Goal: Use online tool/utility: Utilize a website feature to perform a specific function

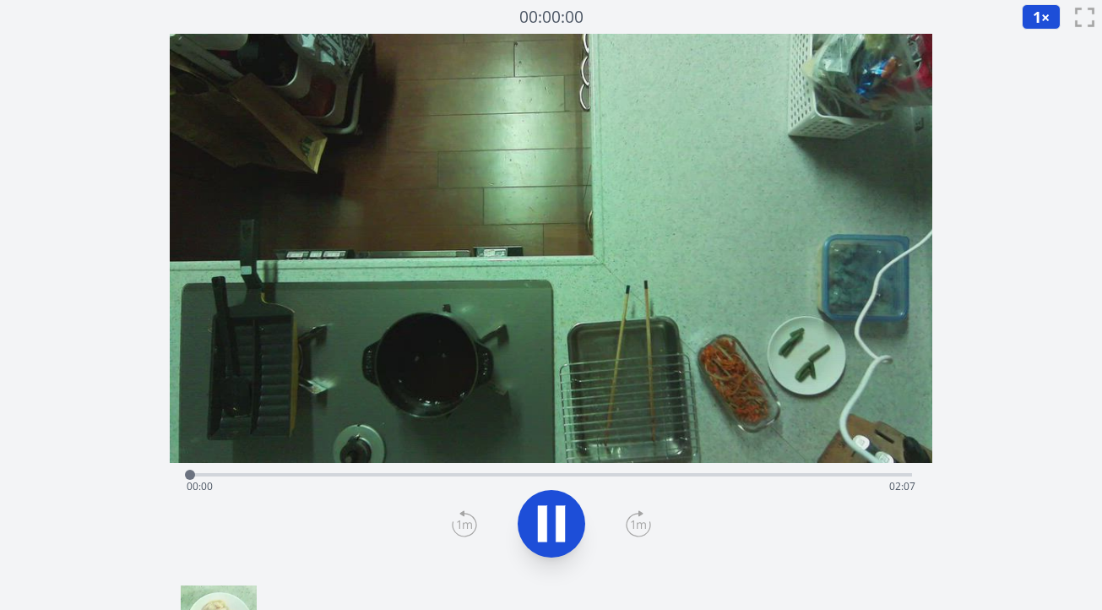
click at [538, 472] on div "Time elapsed: 00:00 Time remaining: 02:07" at bounding box center [551, 473] width 722 height 20
click at [569, 470] on div "Time elapsed: 01:01 Time remaining: 01:06" at bounding box center [551, 473] width 722 height 20
click at [660, 473] on div "Time elapsed: 01:10 Time remaining: 00:56" at bounding box center [551, 486] width 729 height 27
click at [682, 470] on div "Time elapsed: 01:23 Time remaining: 00:43" at bounding box center [551, 473] width 722 height 20
click at [555, 523] on icon at bounding box center [551, 523] width 47 height 47
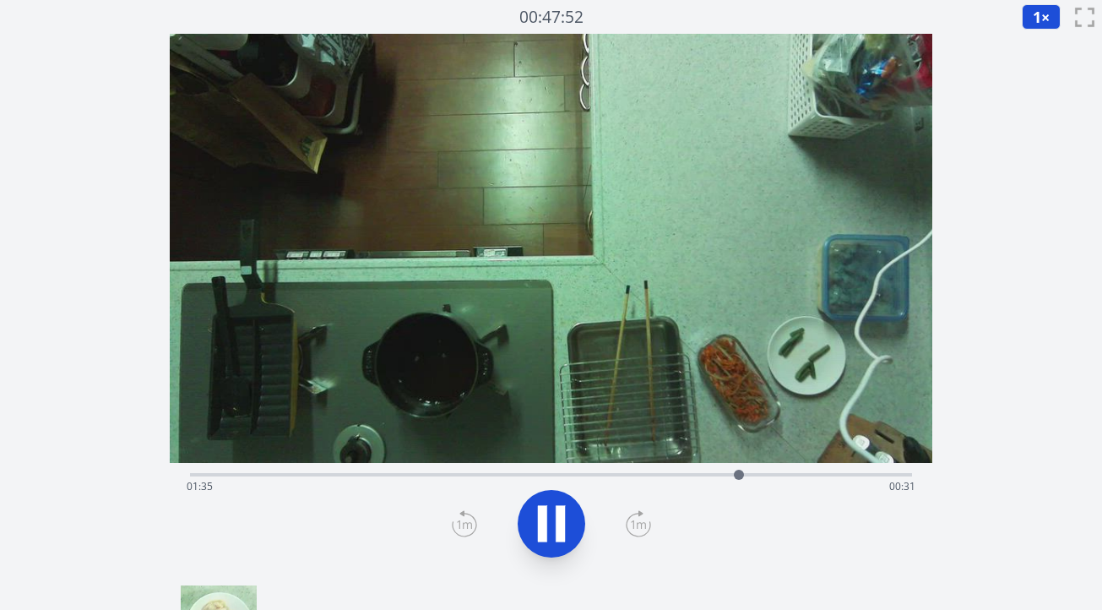
click at [556, 514] on icon at bounding box center [559, 523] width 9 height 36
click at [454, 530] on icon at bounding box center [464, 523] width 25 height 27
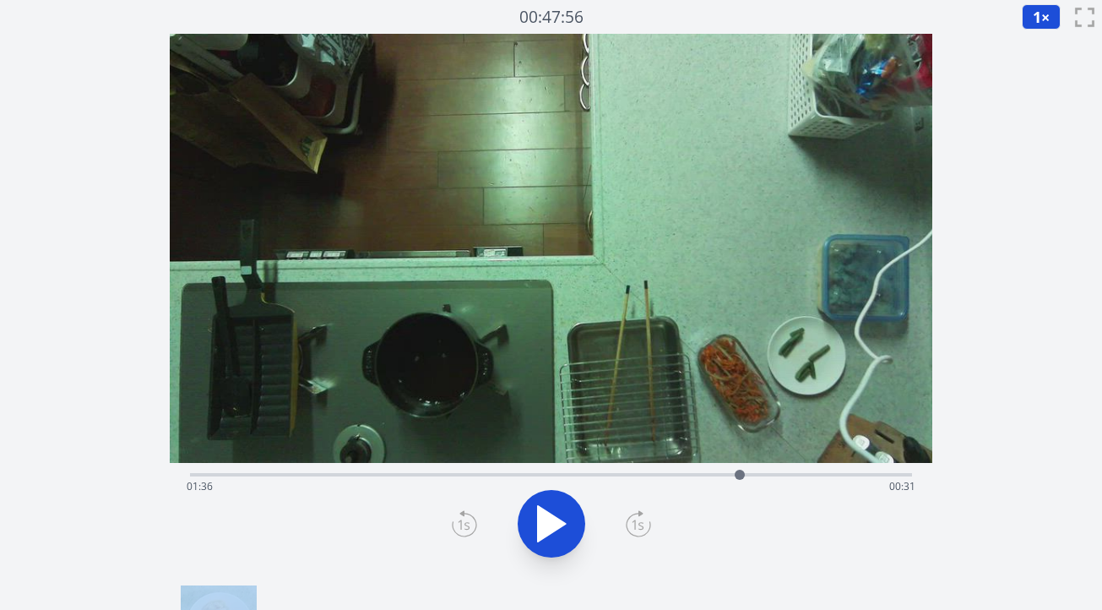
click at [454, 530] on icon at bounding box center [464, 523] width 25 height 27
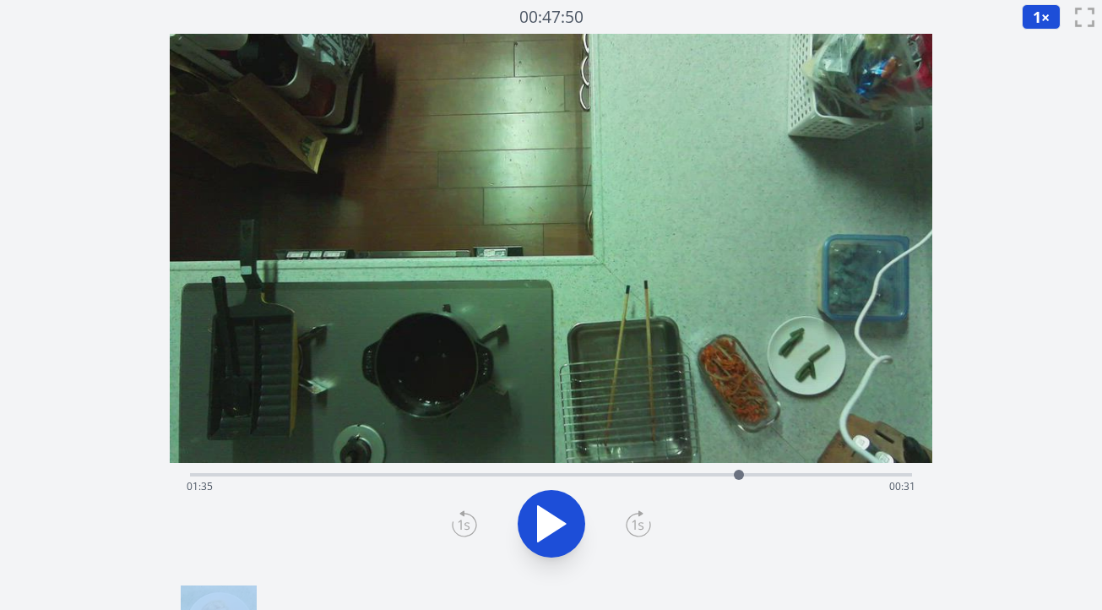
click at [454, 530] on icon at bounding box center [464, 523] width 25 height 27
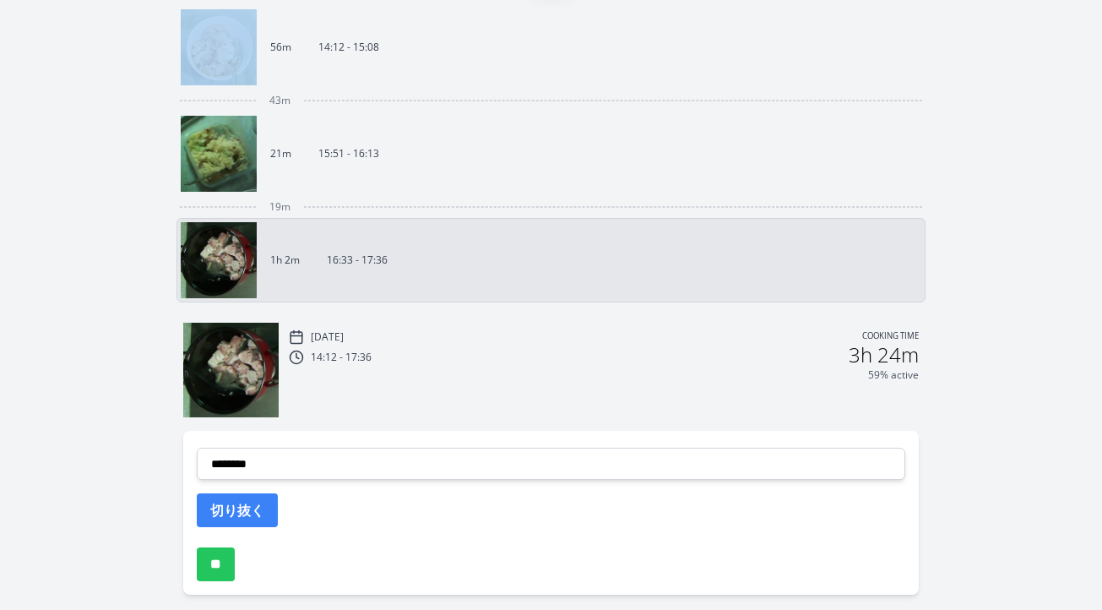
scroll to position [585, 0]
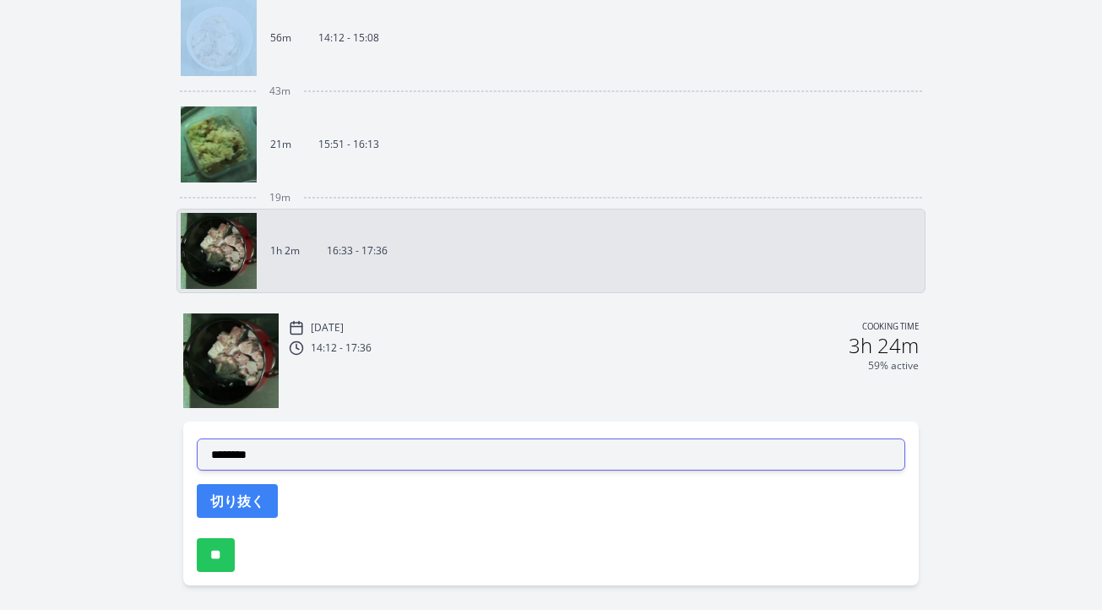
click at [427, 455] on select "**********" at bounding box center [551, 454] width 708 height 32
select select "**********"
click at [197, 438] on select "**********" at bounding box center [551, 454] width 708 height 32
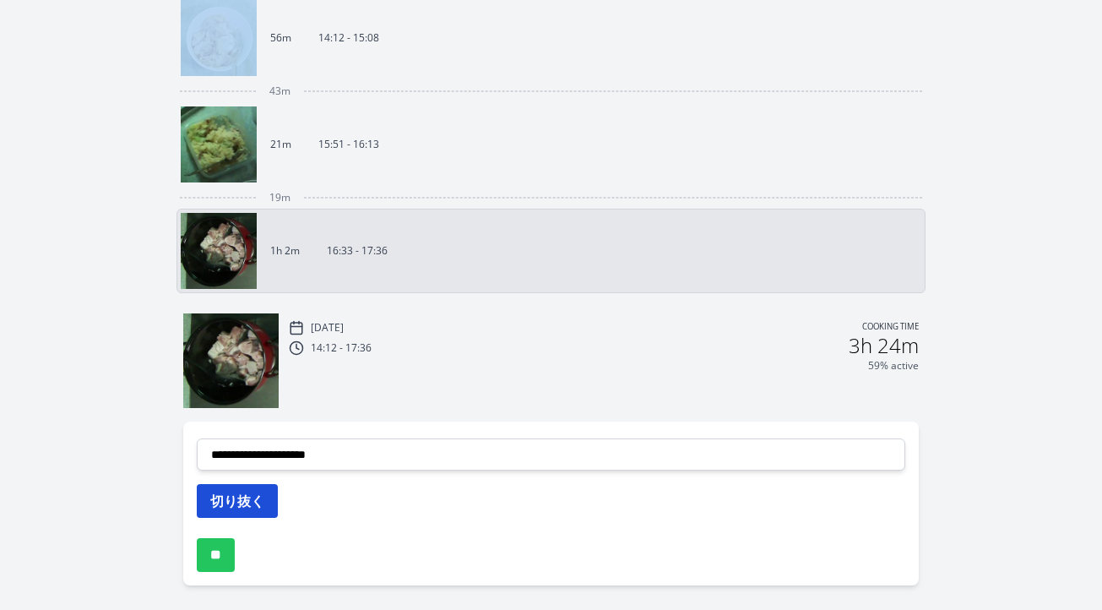
click at [262, 506] on button "切り抜く" at bounding box center [237, 501] width 81 height 34
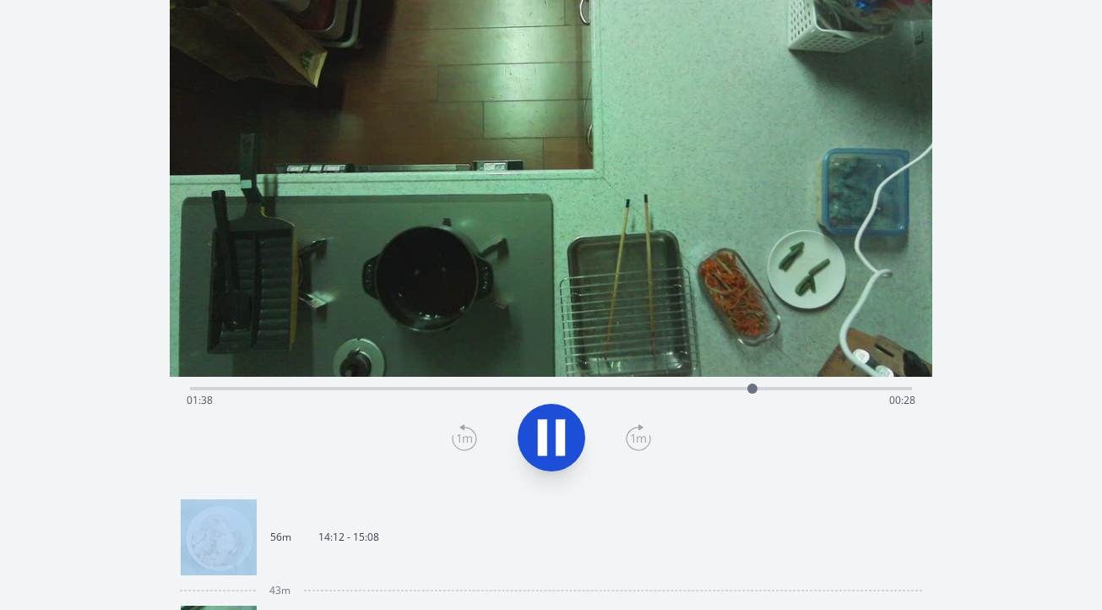
scroll to position [80, 0]
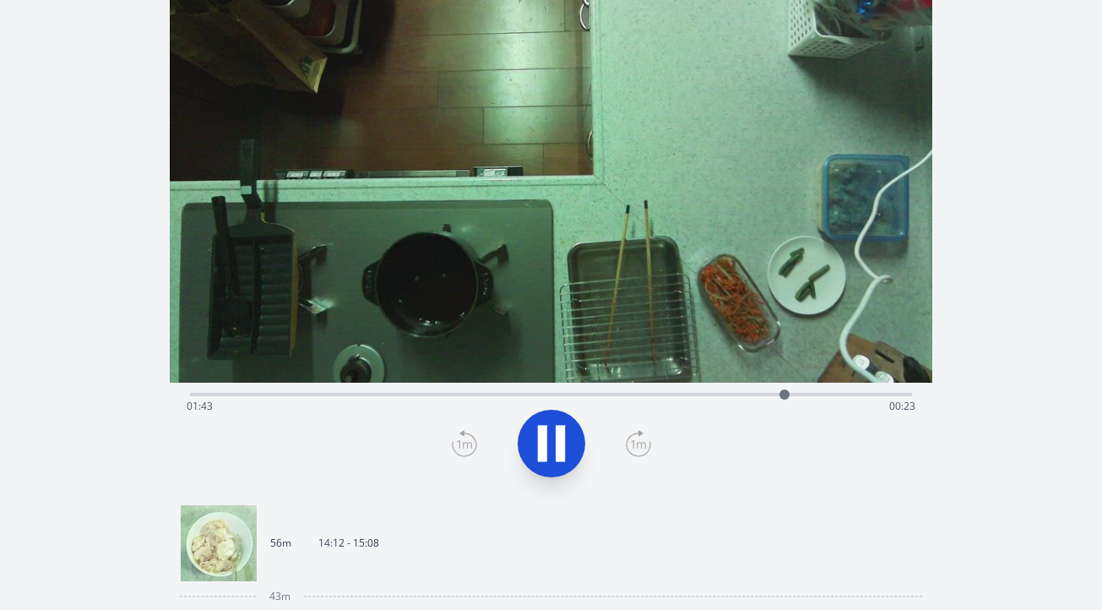
click at [635, 449] on icon at bounding box center [638, 443] width 25 height 27
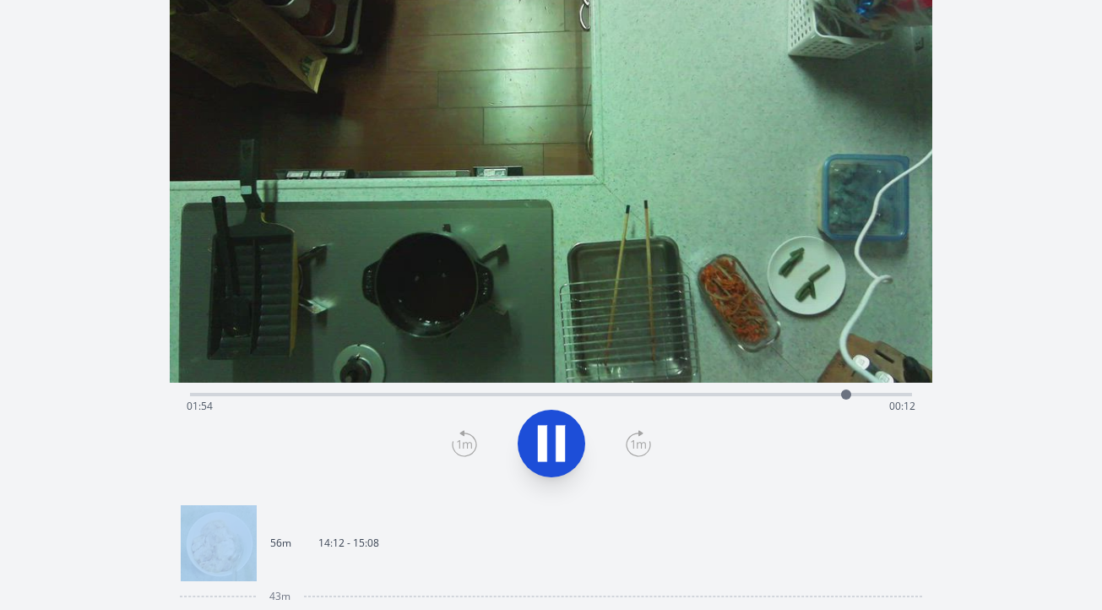
click at [635, 449] on icon at bounding box center [638, 443] width 25 height 27
click at [458, 446] on icon at bounding box center [464, 443] width 25 height 27
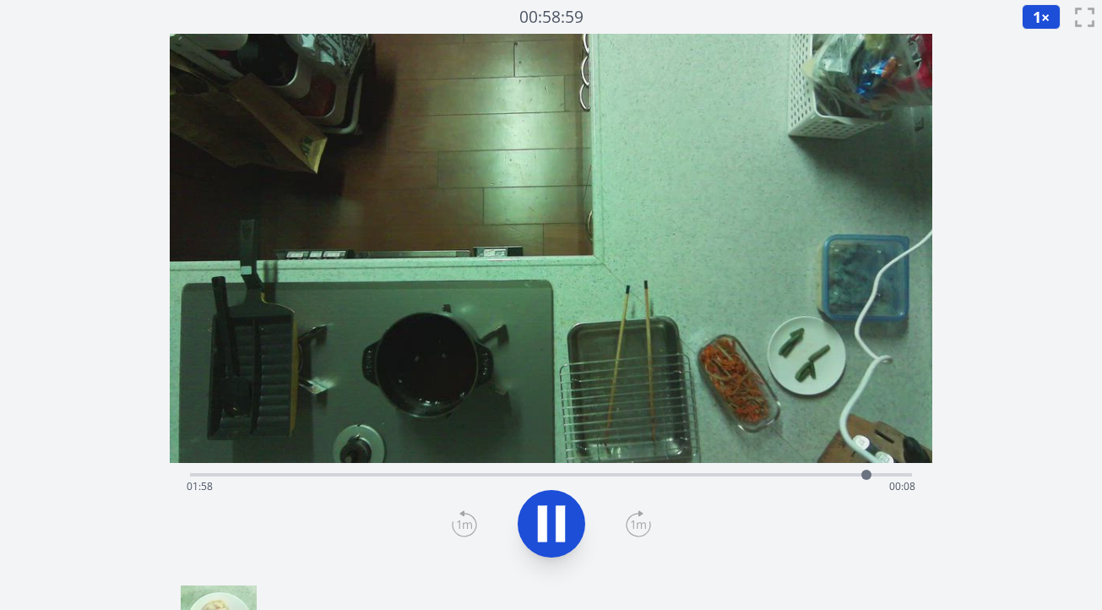
click at [464, 525] on icon at bounding box center [464, 523] width 25 height 27
click at [536, 529] on icon at bounding box center [551, 523] width 47 height 47
click at [444, 524] on div at bounding box center [551, 523] width 742 height 81
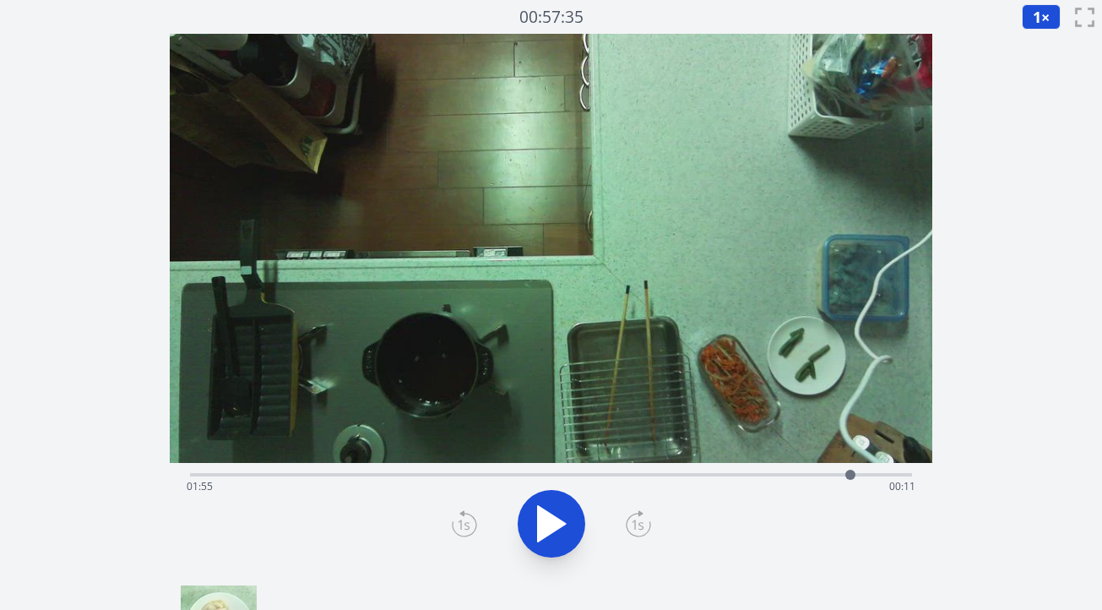
click at [460, 524] on icon at bounding box center [464, 524] width 12 height 10
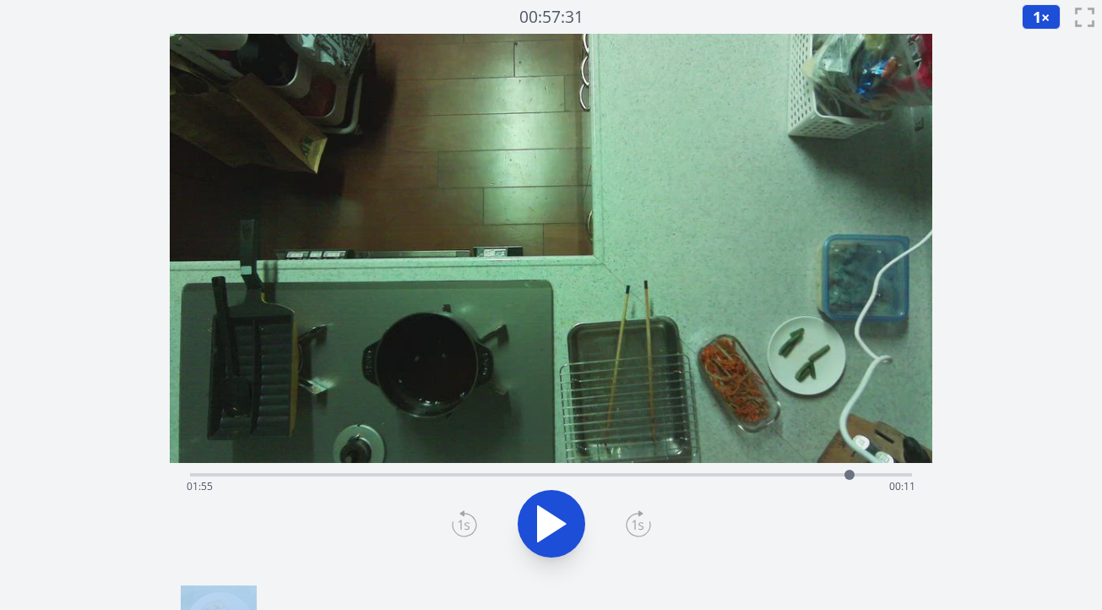
click at [460, 524] on icon at bounding box center [464, 524] width 12 height 10
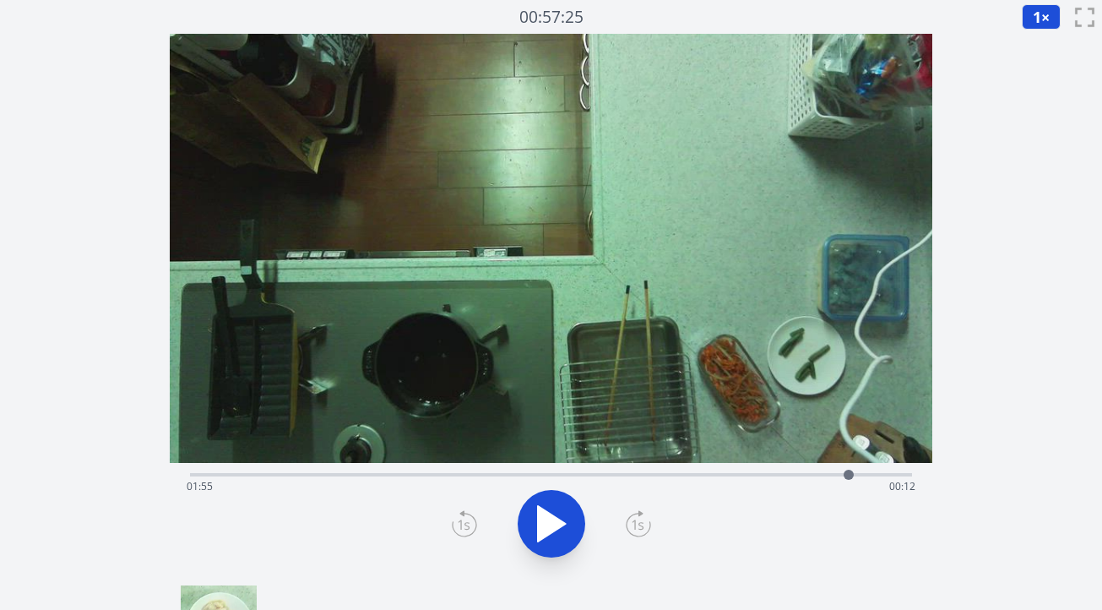
click at [460, 524] on icon at bounding box center [464, 524] width 12 height 10
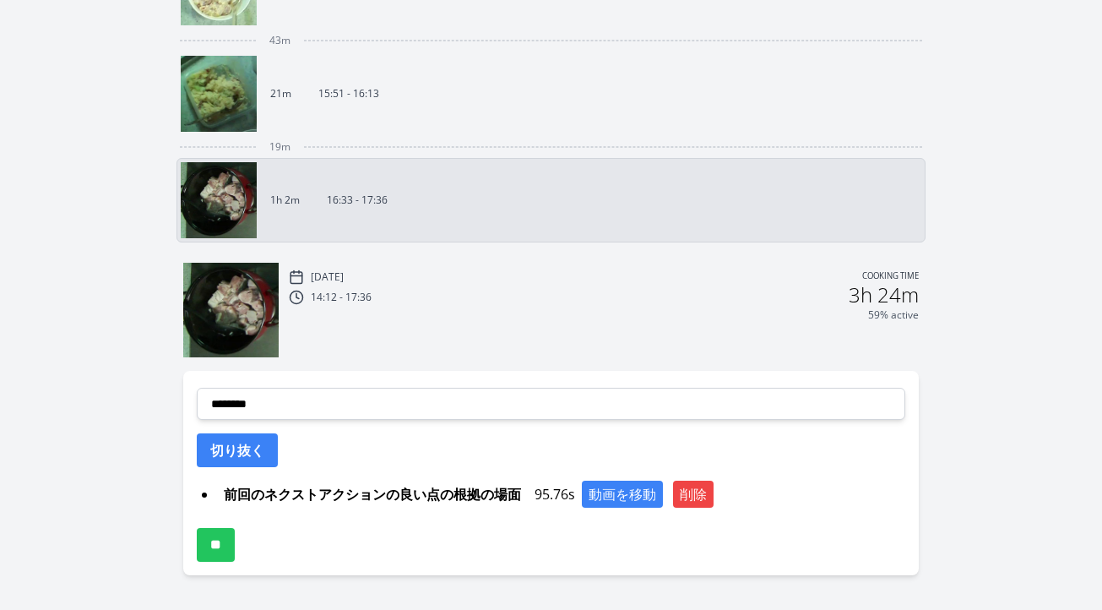
scroll to position [653, 0]
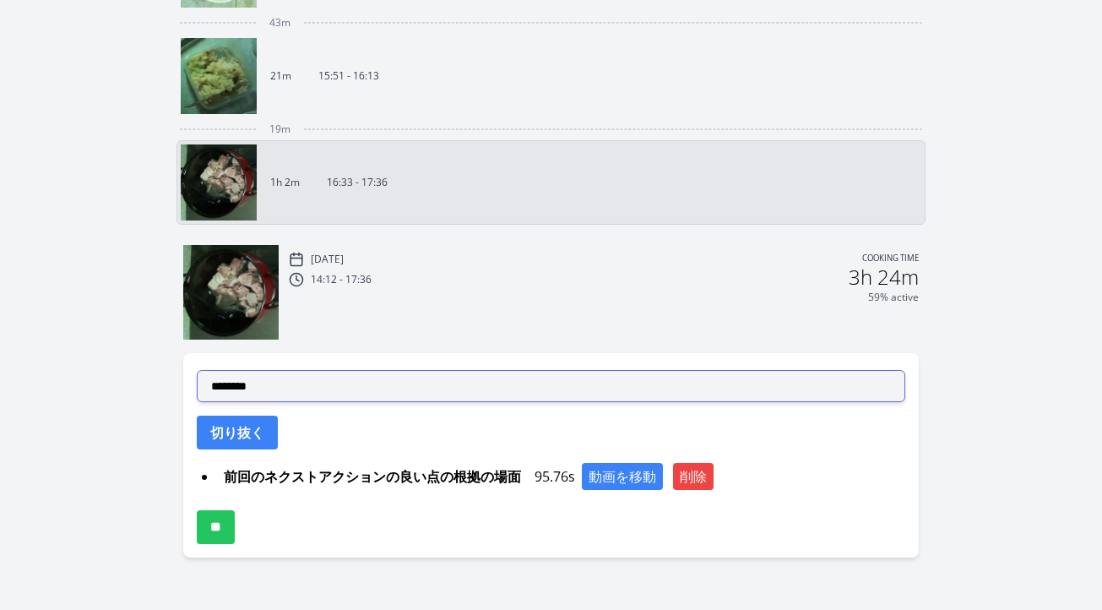
click at [392, 388] on select "**********" at bounding box center [551, 386] width 708 height 32
select select "**********"
click at [197, 370] on select "**********" at bounding box center [551, 386] width 708 height 32
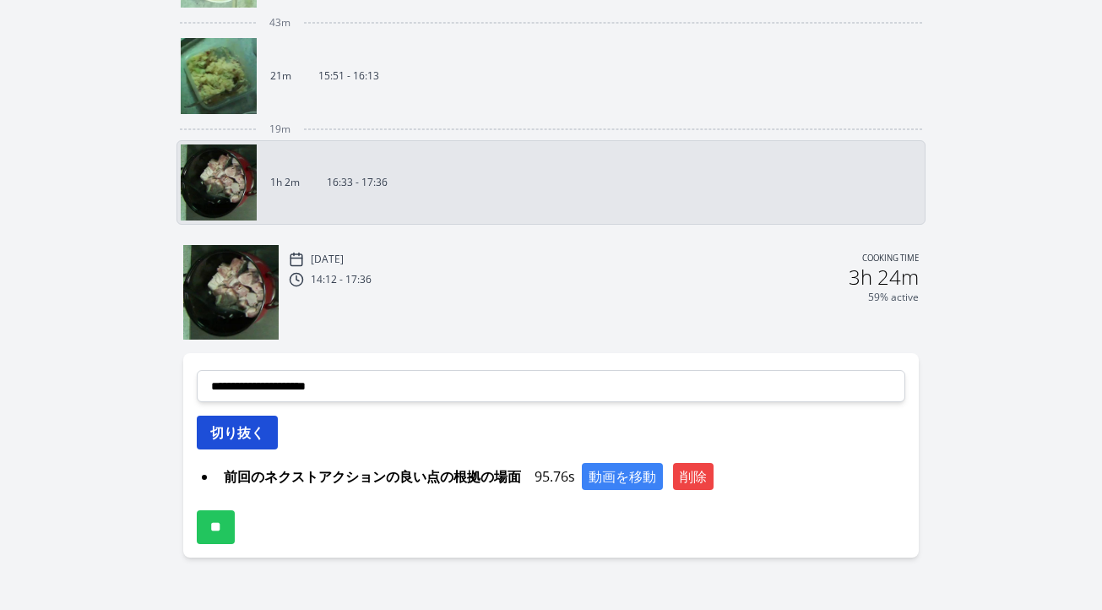
click at [261, 432] on button "切り抜く" at bounding box center [237, 432] width 81 height 34
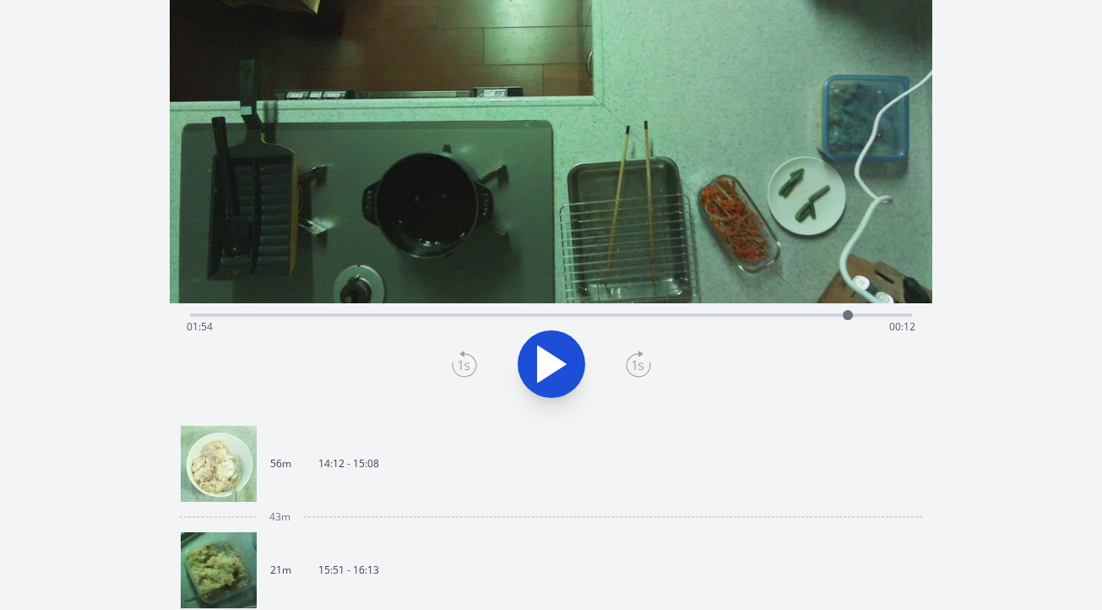
scroll to position [113, 0]
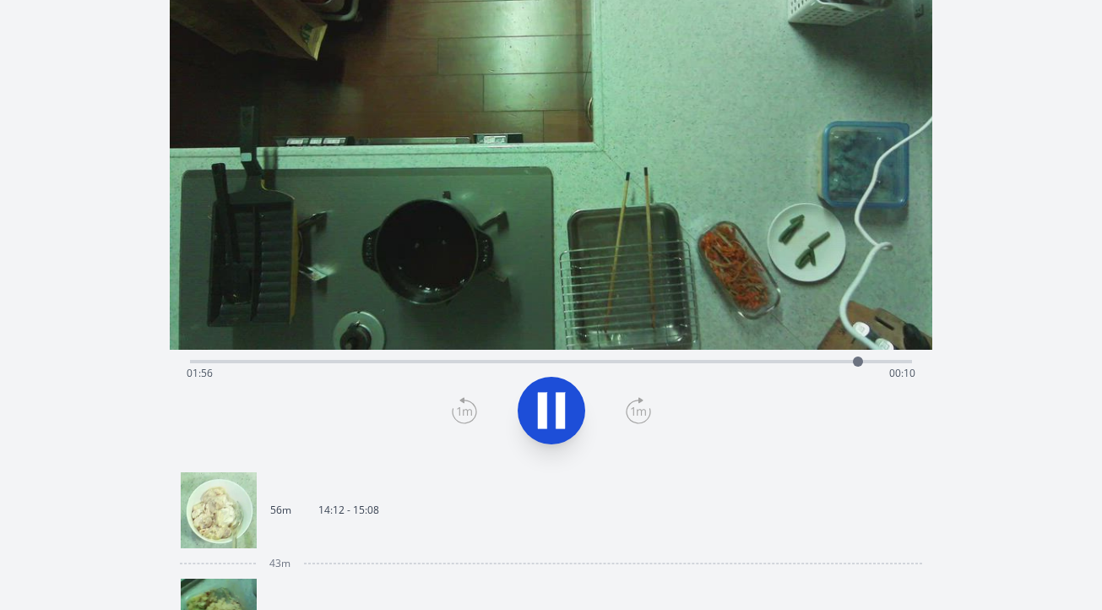
click at [707, 360] on div "Time elapsed: 01:56 Time remaining: 00:10" at bounding box center [551, 373] width 729 height 27
click at [590, 353] on div "Time elapsed: 01:32 Time remaining: 00:34" at bounding box center [551, 360] width 722 height 20
click at [623, 360] on div "Time elapsed: 01:12 Time remaining: 00:54" at bounding box center [551, 373] width 729 height 27
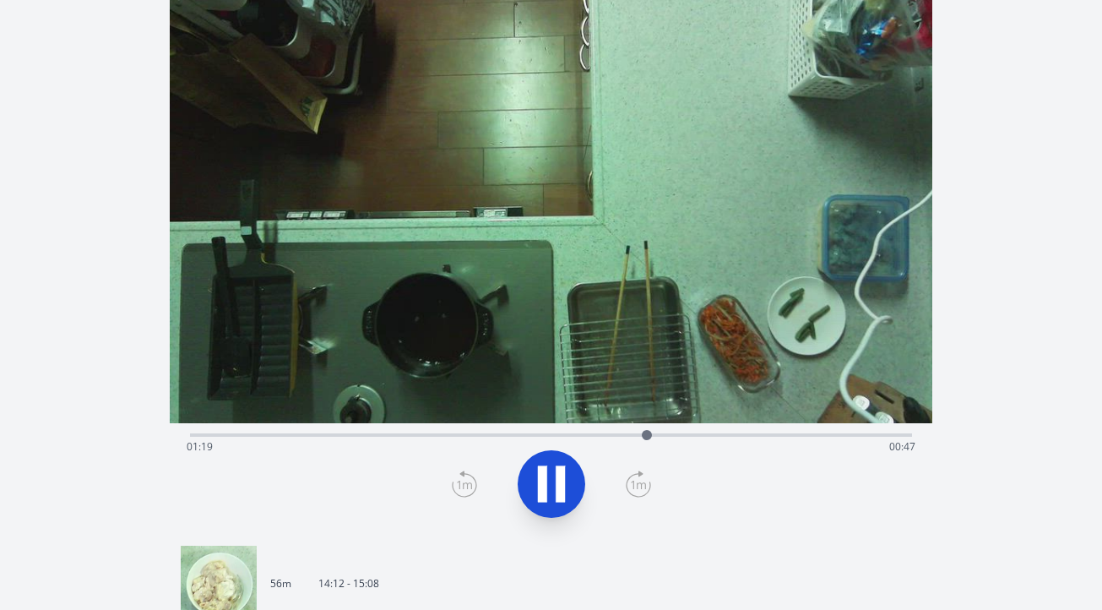
scroll to position [0, 0]
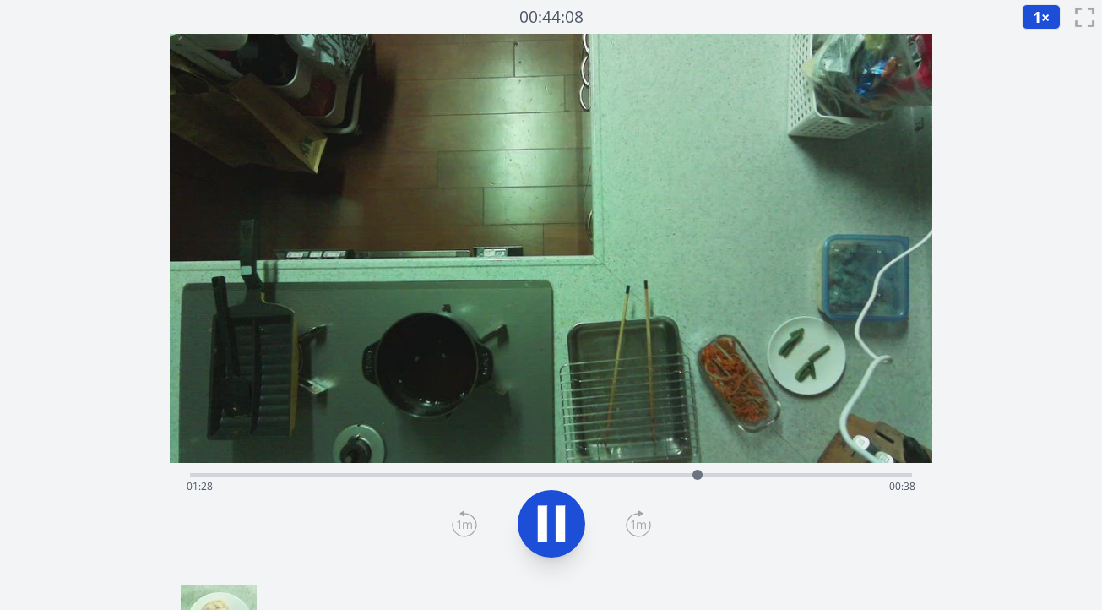
click at [552, 522] on icon at bounding box center [551, 523] width 47 height 47
click at [462, 525] on icon at bounding box center [464, 523] width 25 height 27
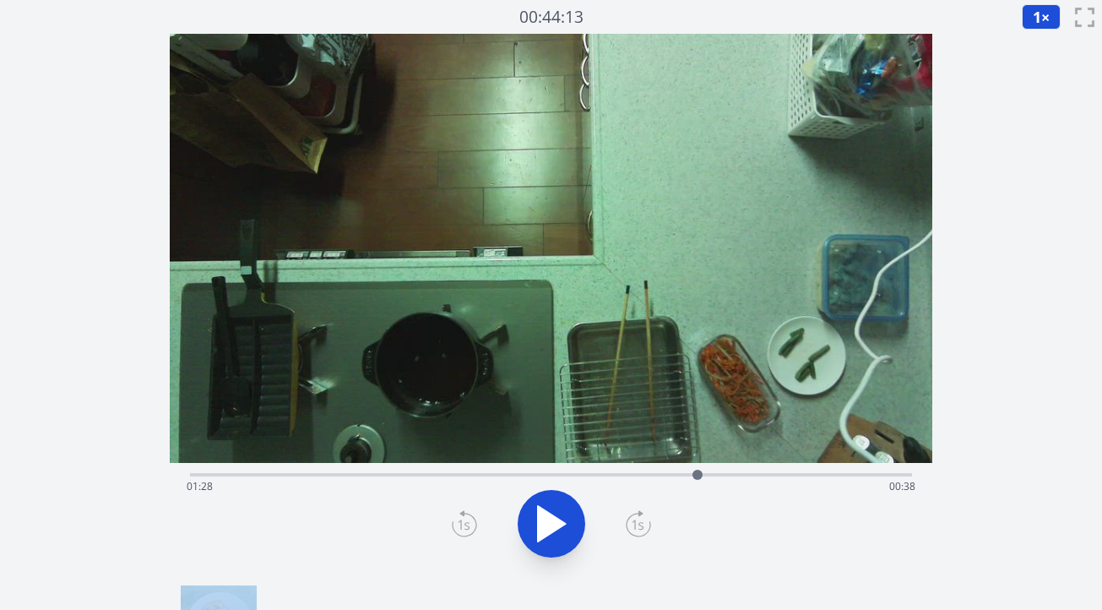
click at [462, 525] on icon at bounding box center [464, 523] width 25 height 27
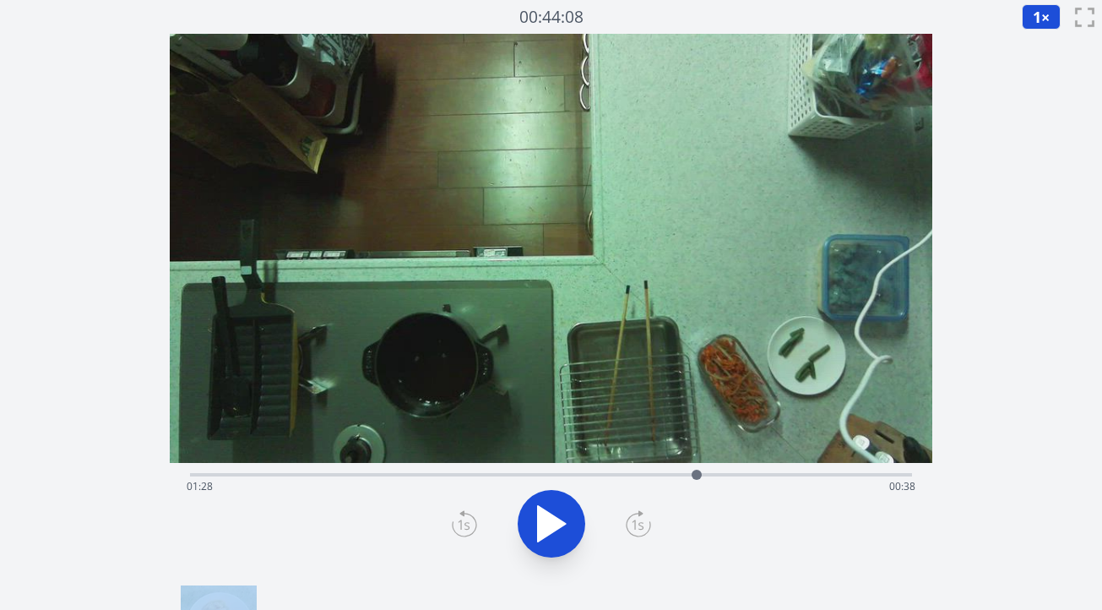
click at [462, 525] on icon at bounding box center [464, 523] width 25 height 27
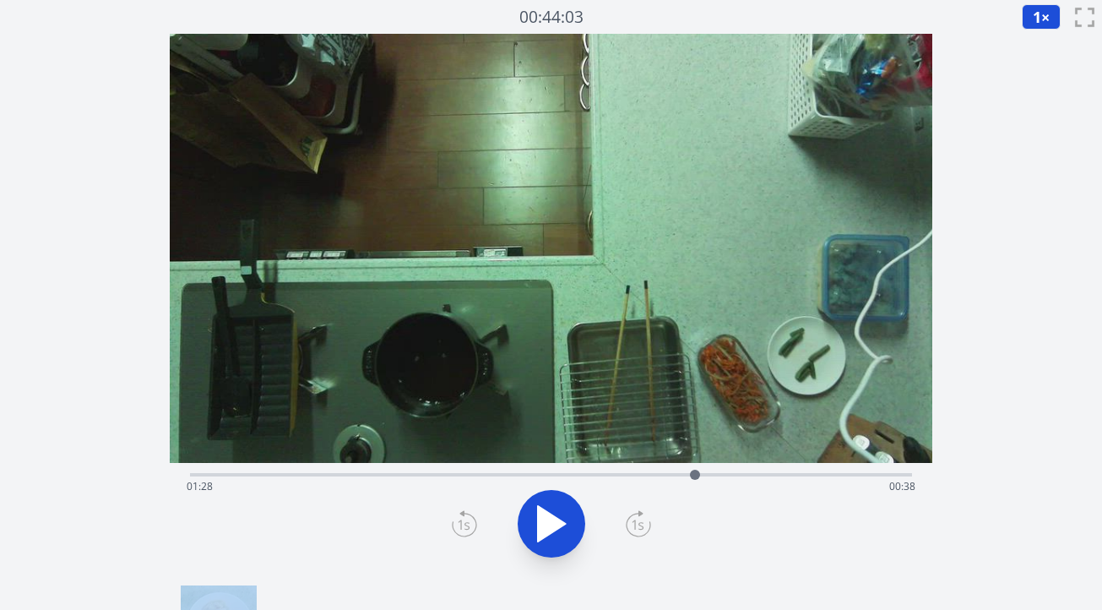
click at [462, 525] on icon at bounding box center [464, 523] width 25 height 27
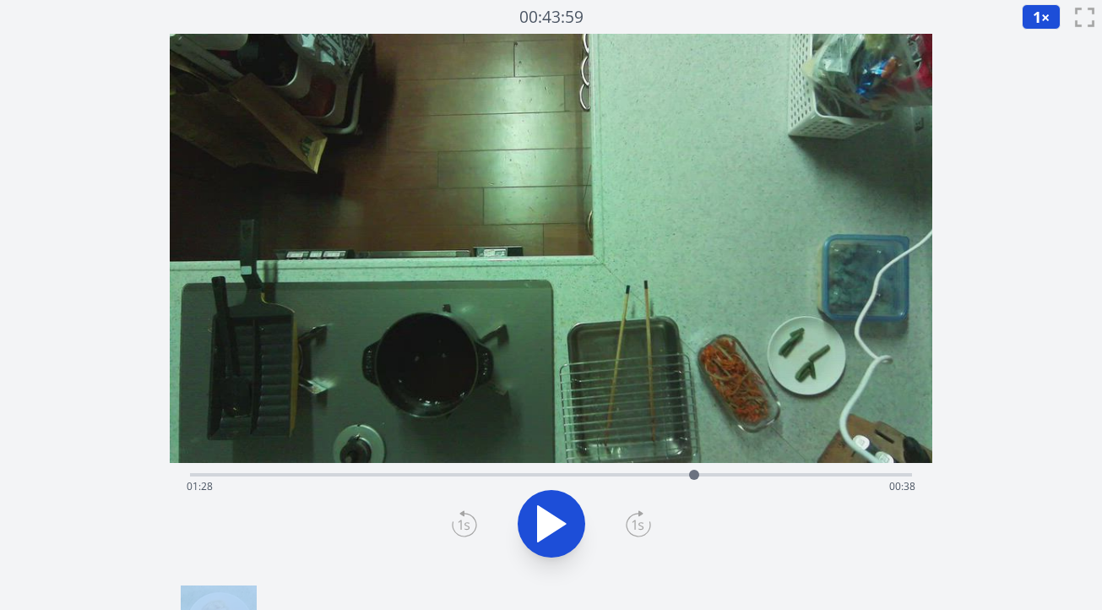
click at [462, 525] on icon at bounding box center [464, 523] width 25 height 27
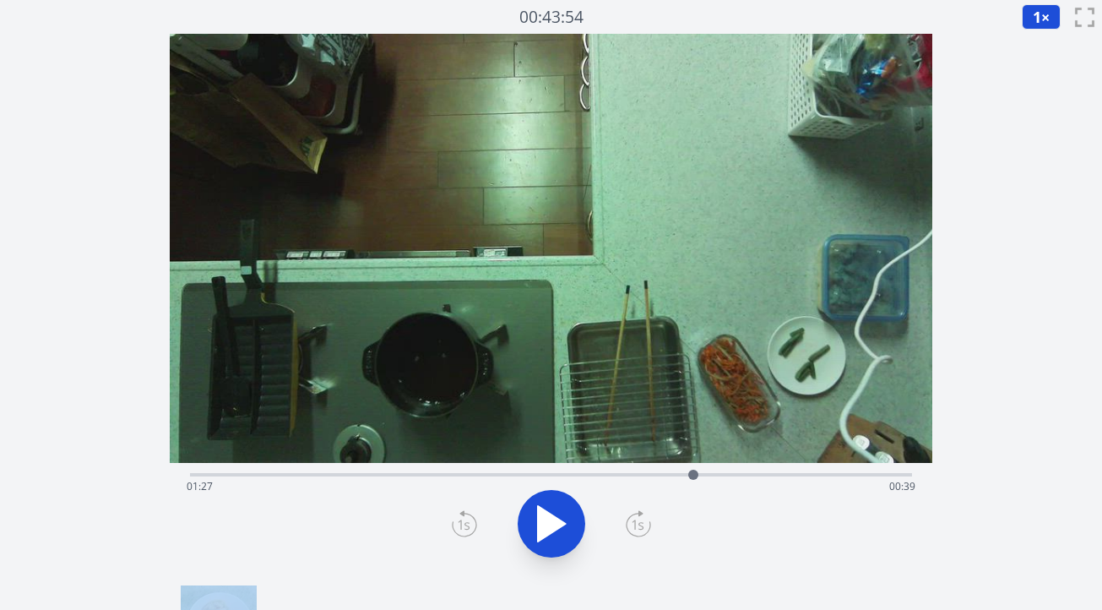
click at [462, 525] on icon at bounding box center [464, 523] width 25 height 27
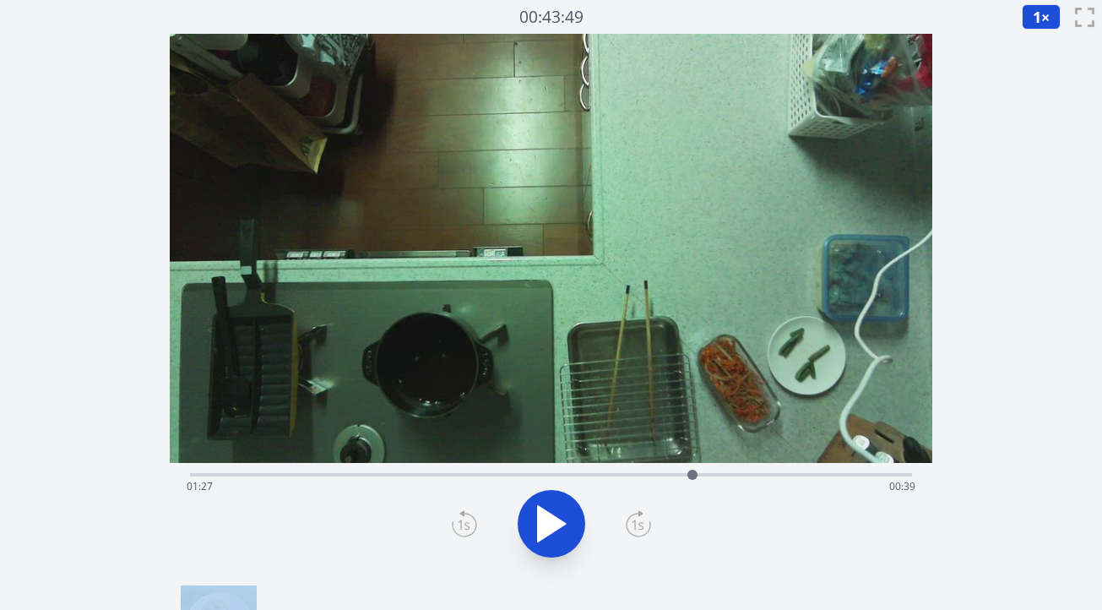
click at [462, 525] on icon at bounding box center [464, 523] width 25 height 27
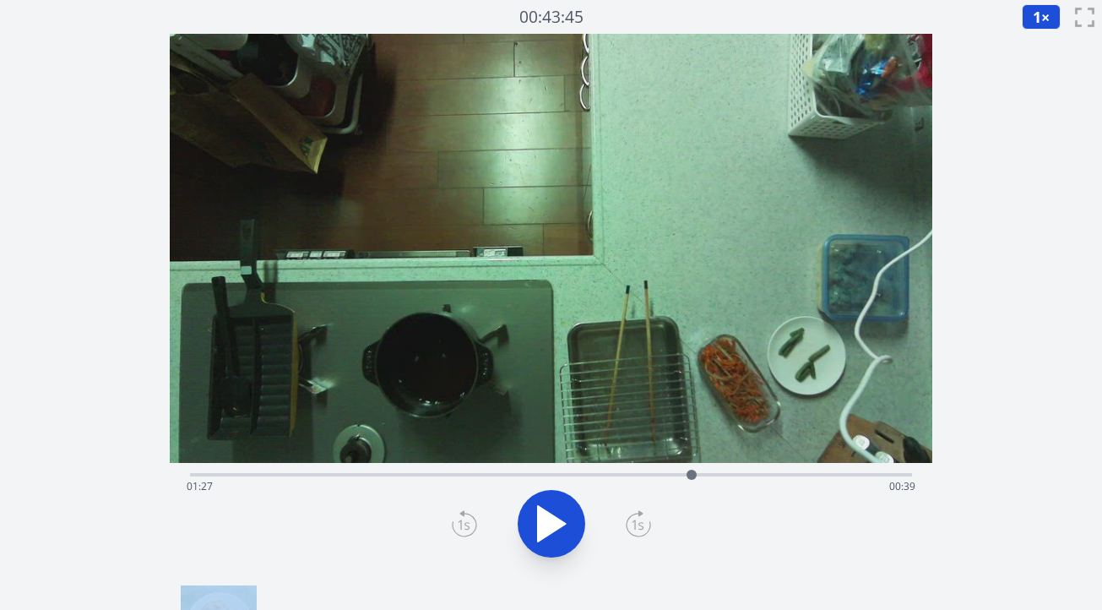
click at [462, 525] on icon at bounding box center [464, 523] width 25 height 27
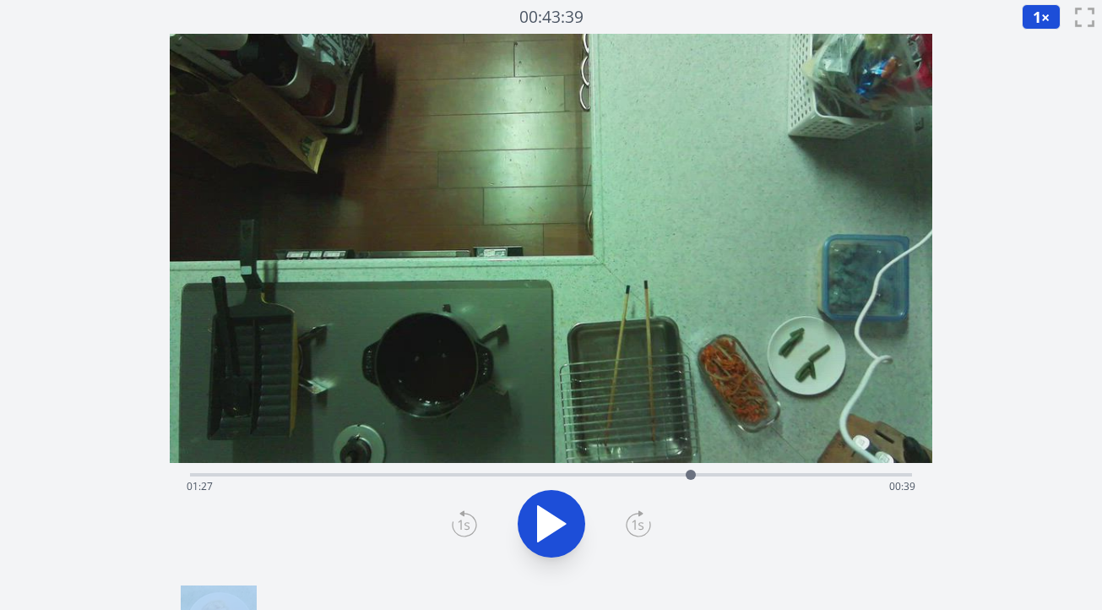
click at [462, 525] on icon at bounding box center [464, 523] width 25 height 27
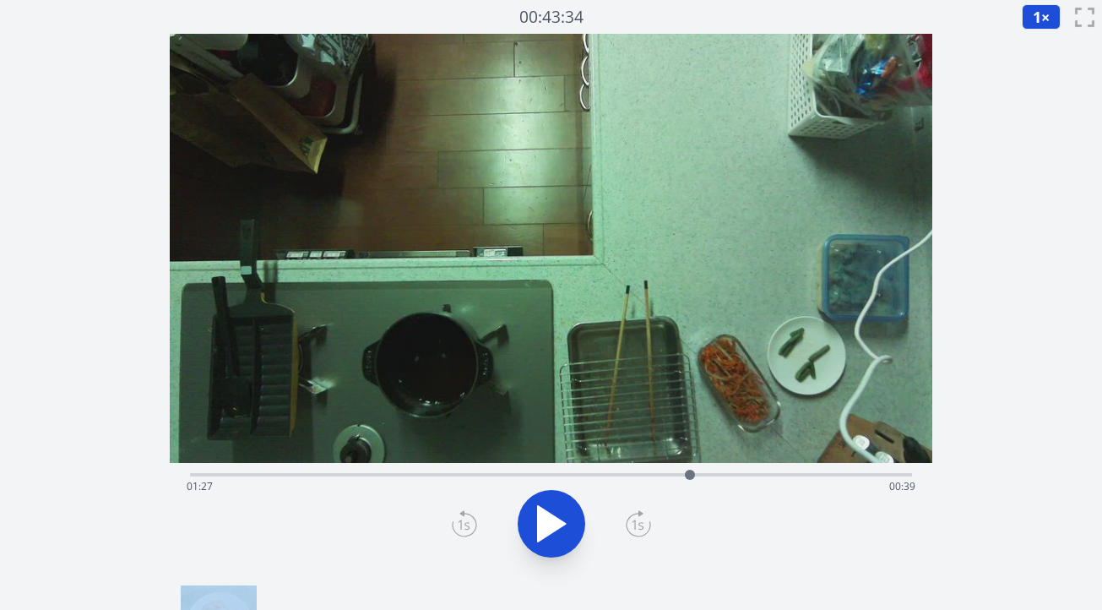
click at [462, 525] on icon at bounding box center [464, 523] width 25 height 27
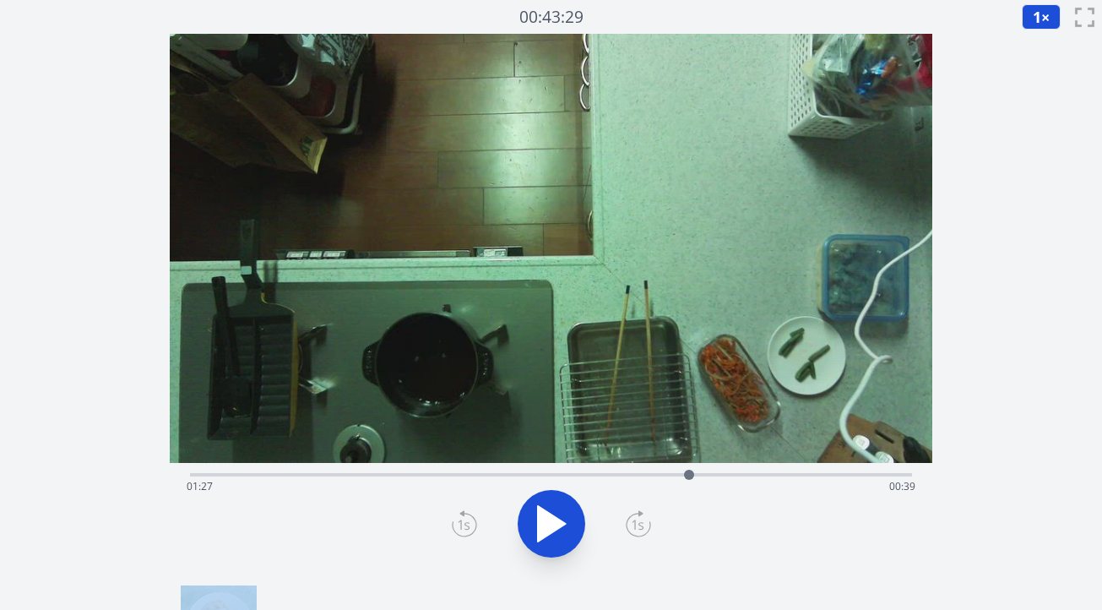
click at [462, 525] on icon at bounding box center [464, 523] width 25 height 27
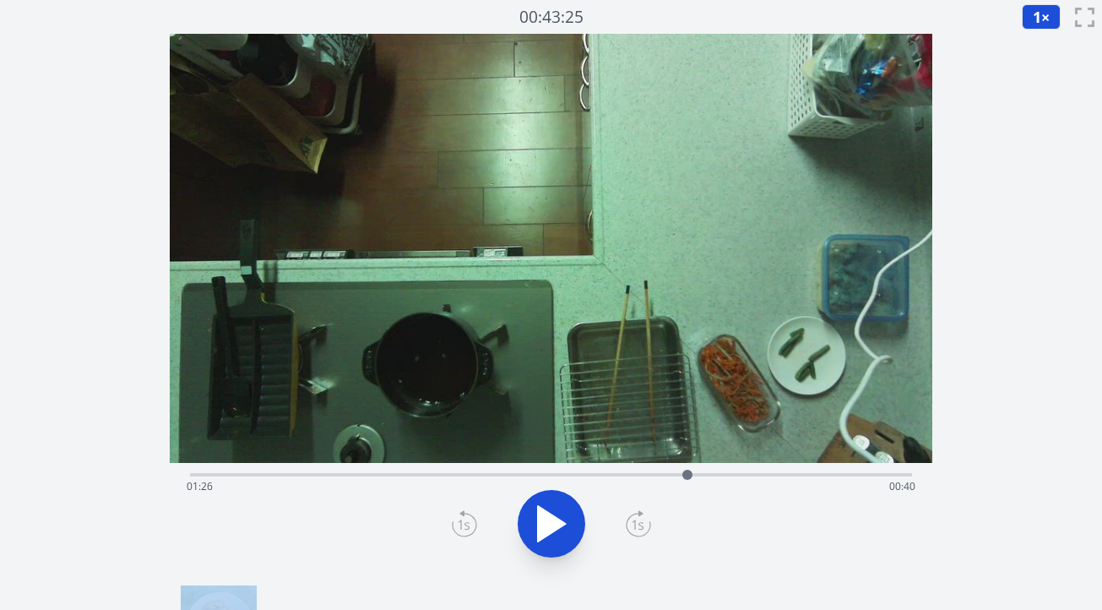
click at [462, 525] on icon at bounding box center [464, 523] width 25 height 27
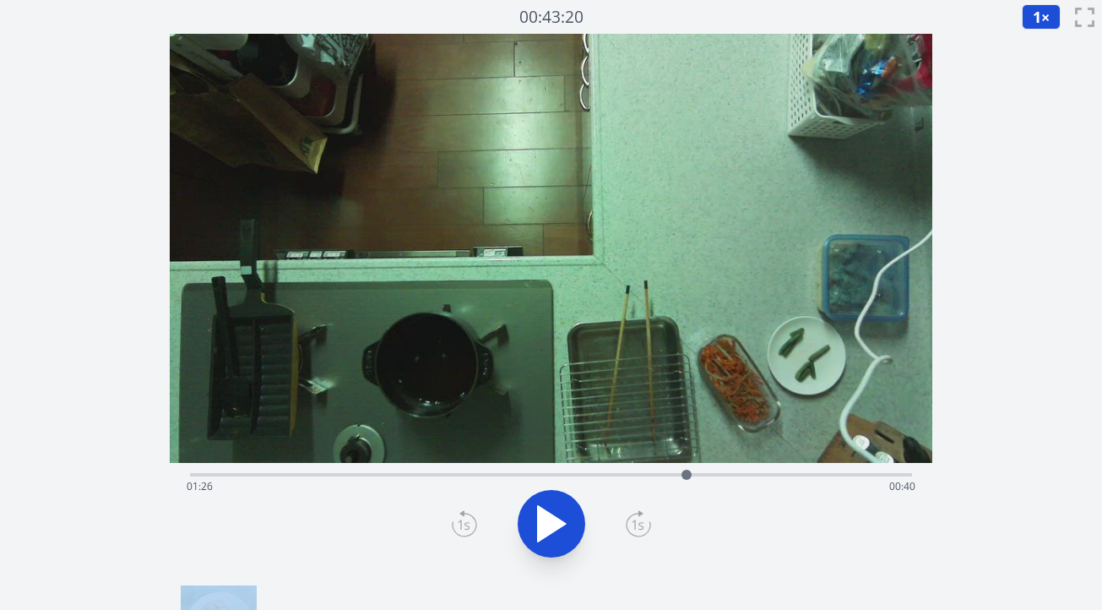
click at [462, 525] on icon at bounding box center [464, 523] width 25 height 27
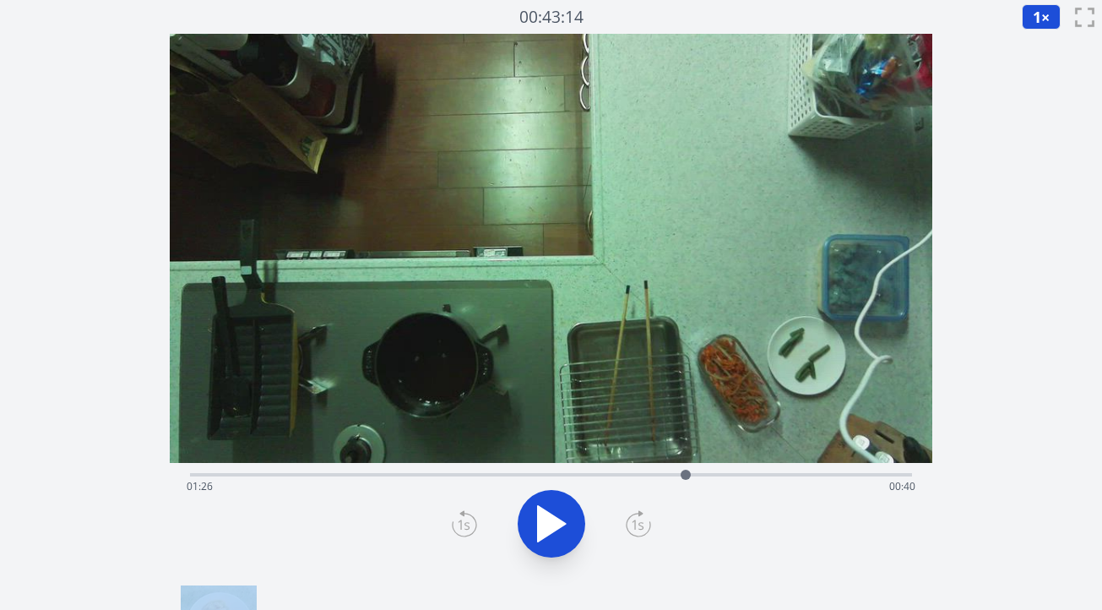
click at [462, 525] on icon at bounding box center [464, 523] width 25 height 27
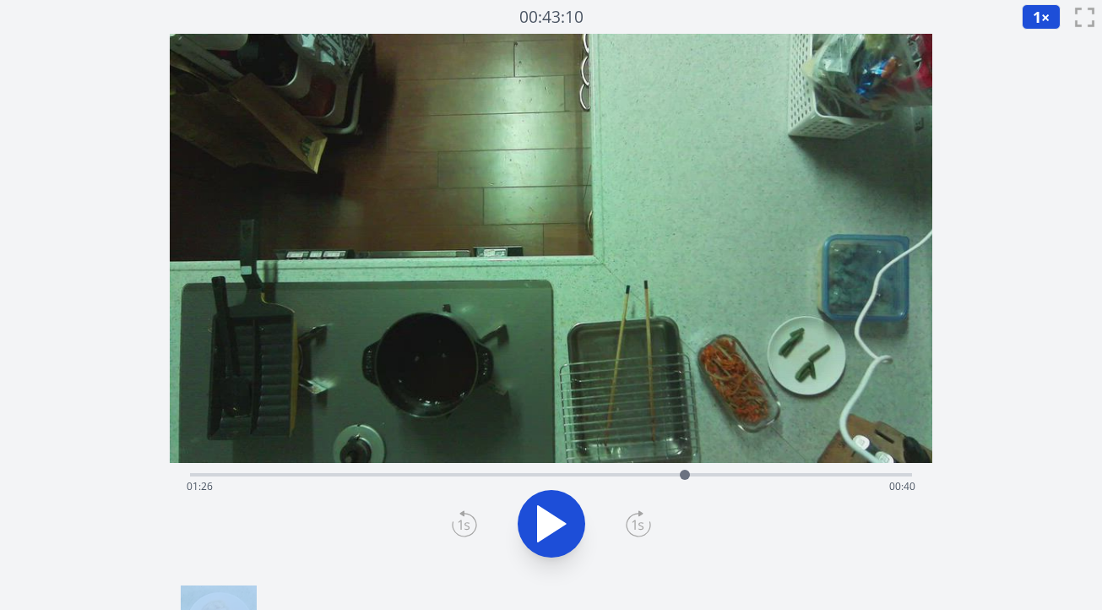
click at [462, 525] on icon at bounding box center [464, 523] width 25 height 27
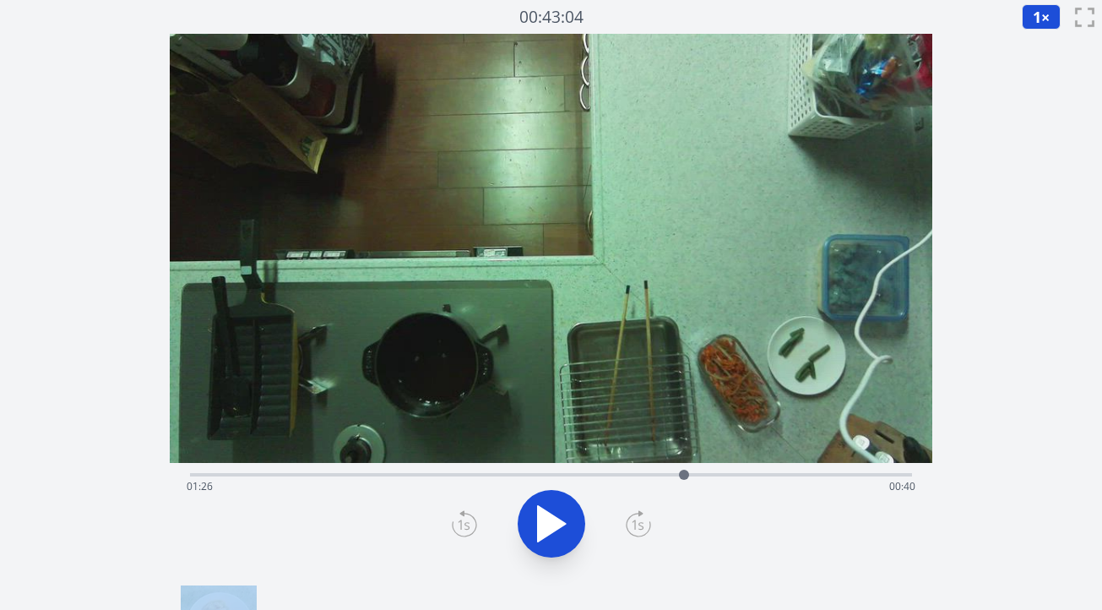
click at [462, 525] on icon at bounding box center [464, 523] width 25 height 27
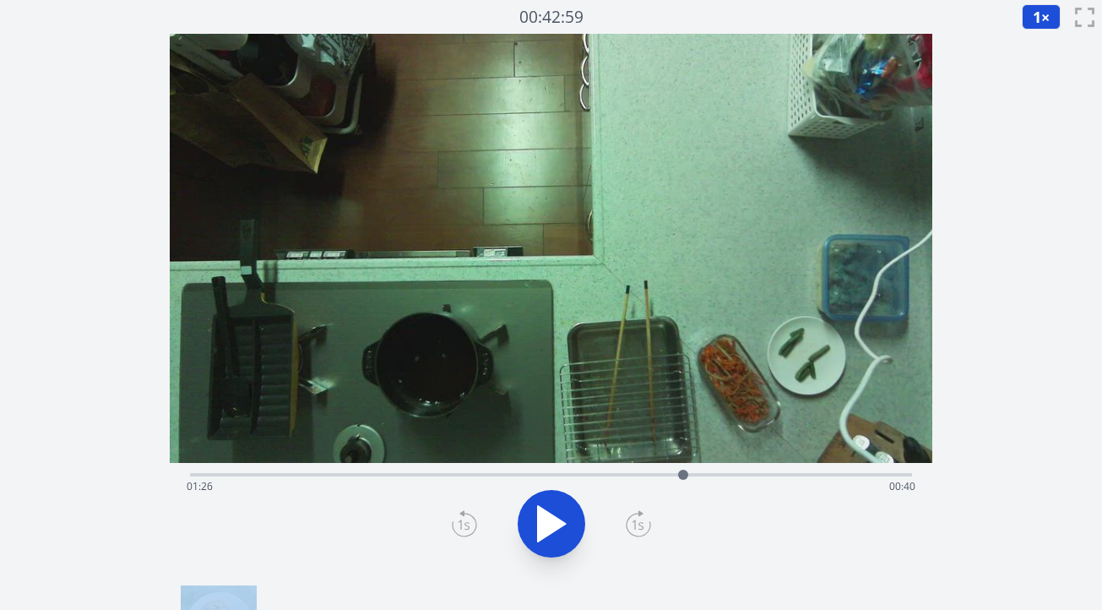
click at [462, 525] on icon at bounding box center [464, 523] width 25 height 27
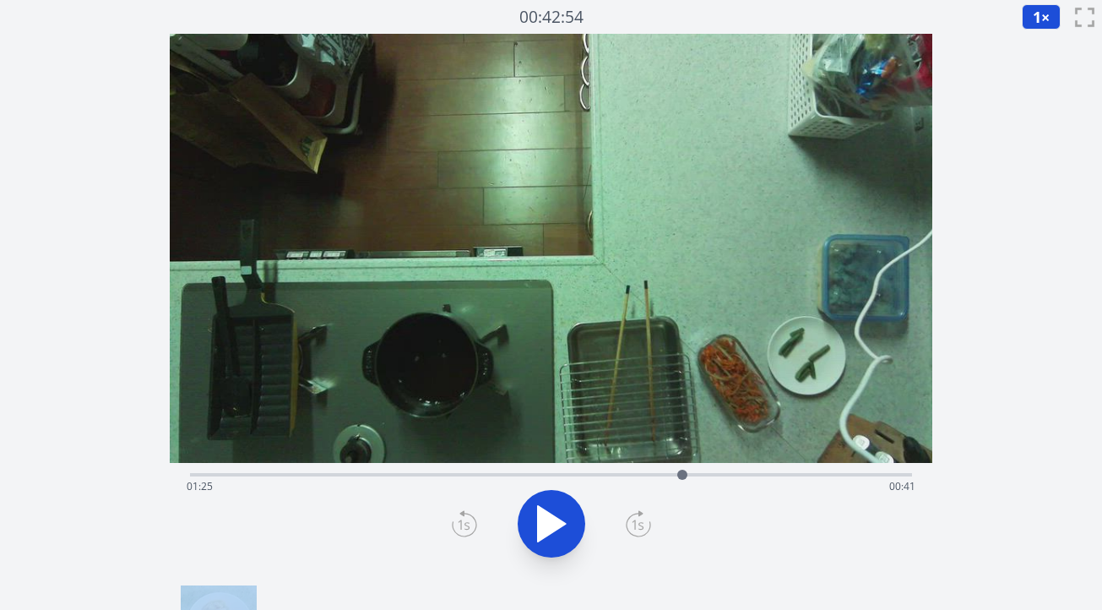
click at [462, 525] on icon at bounding box center [464, 523] width 25 height 27
click at [634, 470] on div "Time elapsed: 01:25 Time remaining: 00:41" at bounding box center [551, 473] width 722 height 20
click at [580, 473] on div "Time elapsed: 01:17 Time remaining: 00:49" at bounding box center [551, 486] width 729 height 27
click at [552, 469] on div "Time elapsed: 01:08 Time remaining: 00:58" at bounding box center [551, 473] width 722 height 20
click at [544, 519] on icon at bounding box center [552, 523] width 28 height 35
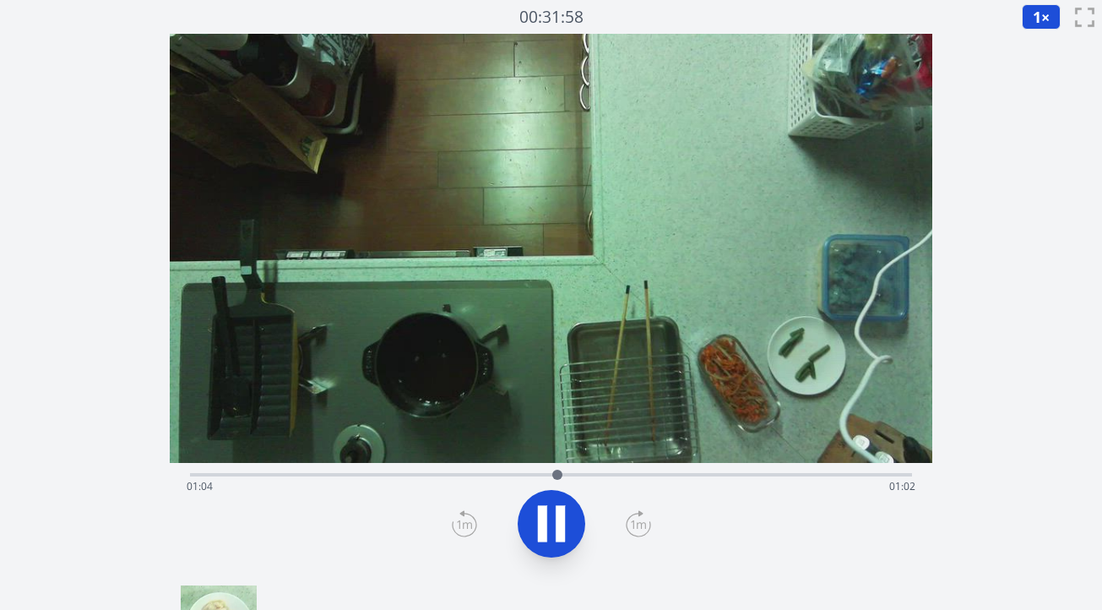
click at [544, 519] on icon at bounding box center [542, 523] width 9 height 36
click at [544, 519] on icon at bounding box center [552, 523] width 28 height 35
click at [544, 519] on icon at bounding box center [542, 523] width 9 height 36
click at [522, 473] on div "Time elapsed: 01:04 Time remaining: 01:02" at bounding box center [551, 486] width 729 height 27
click at [511, 473] on div at bounding box center [521, 474] width 25 height 25
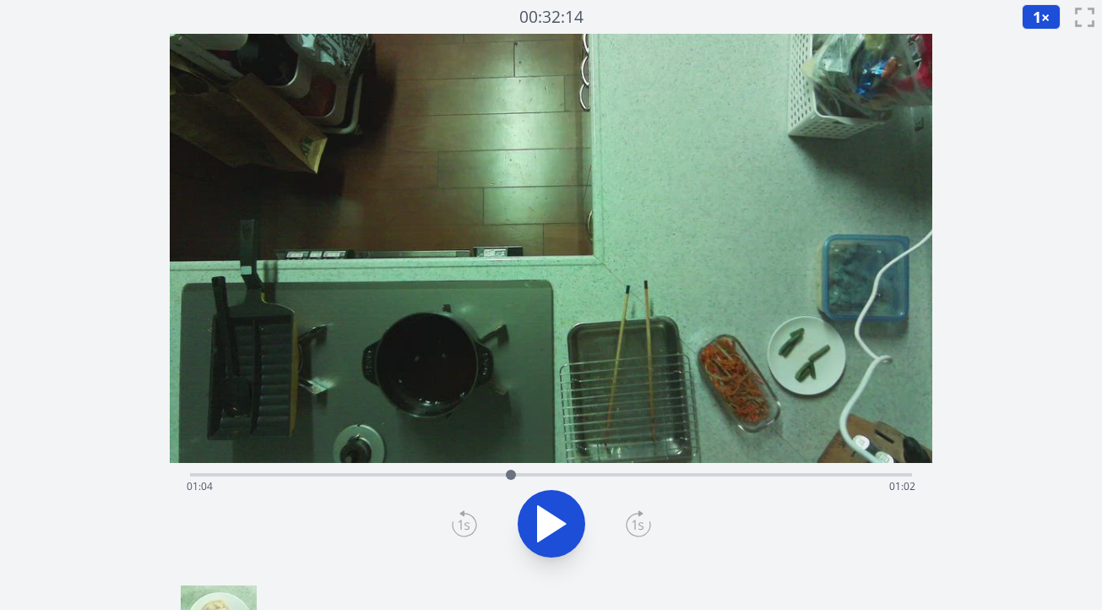
click at [541, 507] on icon at bounding box center [551, 523] width 47 height 47
click at [541, 507] on icon at bounding box center [542, 523] width 9 height 36
click at [468, 475] on div "Time elapsed: 00:56 Time remaining: 01:10" at bounding box center [551, 486] width 729 height 27
click at [539, 526] on icon at bounding box center [552, 523] width 28 height 35
click at [539, 526] on icon at bounding box center [542, 523] width 9 height 36
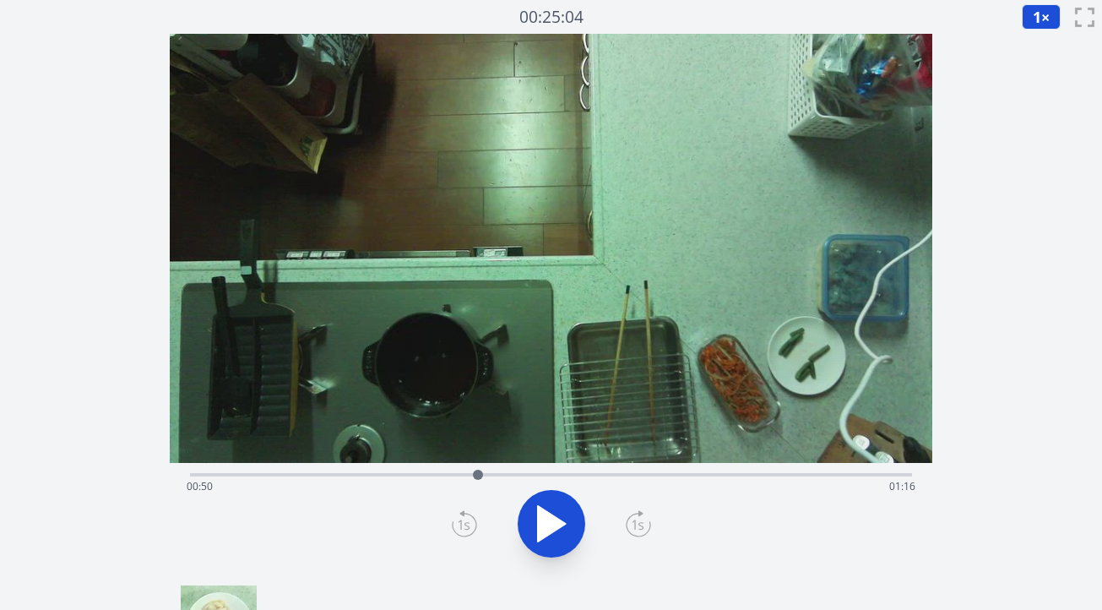
click at [418, 474] on div "Time elapsed: 00:50 Time remaining: 01:16" at bounding box center [551, 486] width 729 height 27
click at [548, 518] on icon at bounding box center [552, 523] width 28 height 35
click at [548, 518] on icon at bounding box center [551, 523] width 47 height 47
click at [332, 471] on div "Time elapsed: 00:40 Time remaining: 01:26" at bounding box center [551, 473] width 722 height 20
click at [555, 507] on icon at bounding box center [551, 523] width 47 height 47
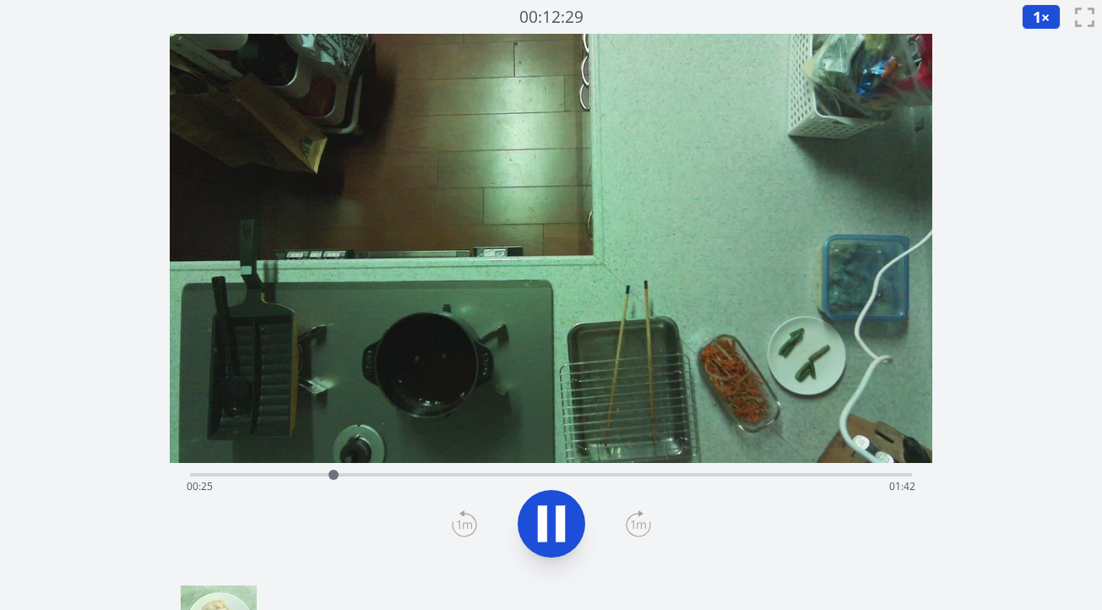
click at [555, 508] on icon at bounding box center [559, 523] width 9 height 36
click at [545, 531] on icon at bounding box center [552, 523] width 28 height 35
click at [545, 531] on icon at bounding box center [542, 523] width 9 height 36
click at [545, 532] on icon at bounding box center [552, 523] width 28 height 35
click at [545, 532] on icon at bounding box center [542, 523] width 9 height 36
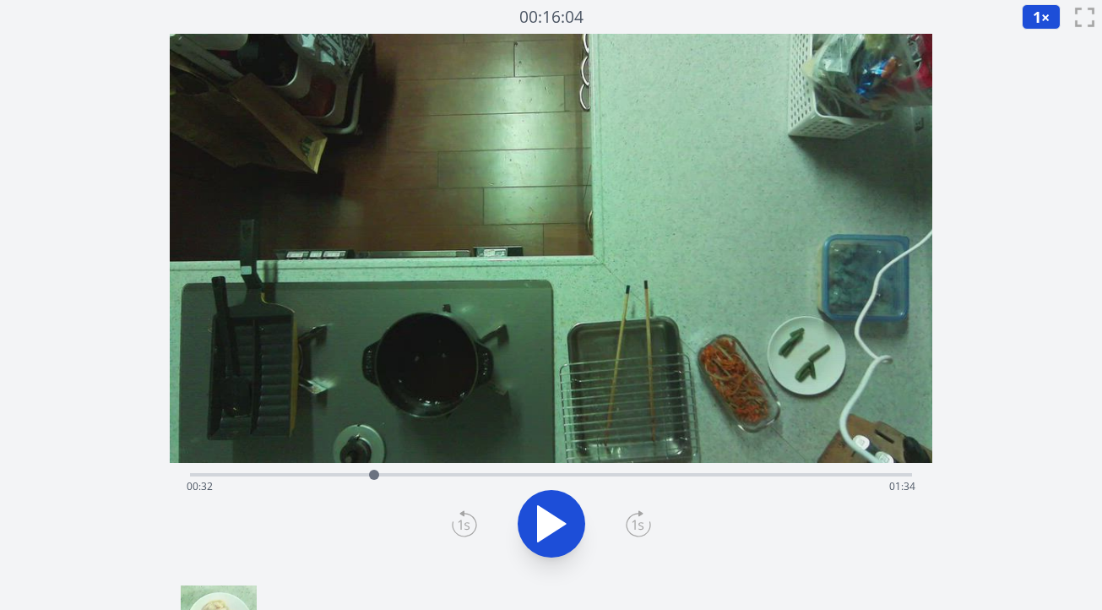
click at [545, 532] on icon at bounding box center [552, 523] width 28 height 35
click at [545, 532] on icon at bounding box center [542, 523] width 9 height 36
click at [545, 532] on icon at bounding box center [552, 523] width 28 height 35
click at [545, 532] on icon at bounding box center [542, 523] width 9 height 36
click at [545, 532] on icon at bounding box center [552, 523] width 28 height 35
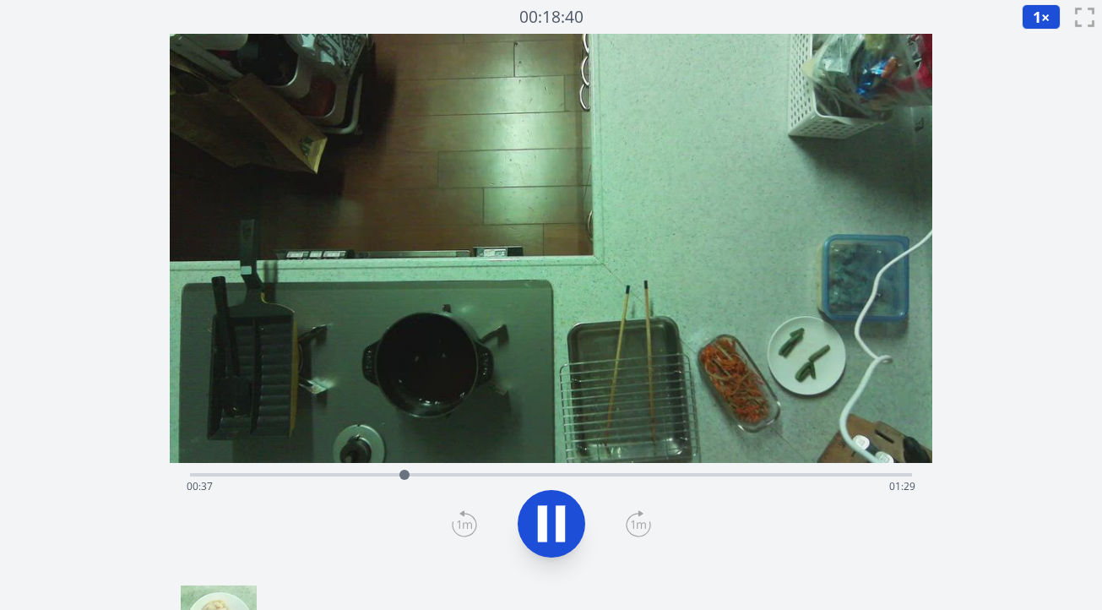
click at [545, 532] on icon at bounding box center [542, 523] width 9 height 36
click at [545, 532] on icon at bounding box center [552, 523] width 28 height 35
click at [545, 532] on icon at bounding box center [542, 523] width 9 height 36
click at [545, 532] on icon at bounding box center [552, 523] width 28 height 35
click at [545, 532] on icon at bounding box center [542, 523] width 9 height 36
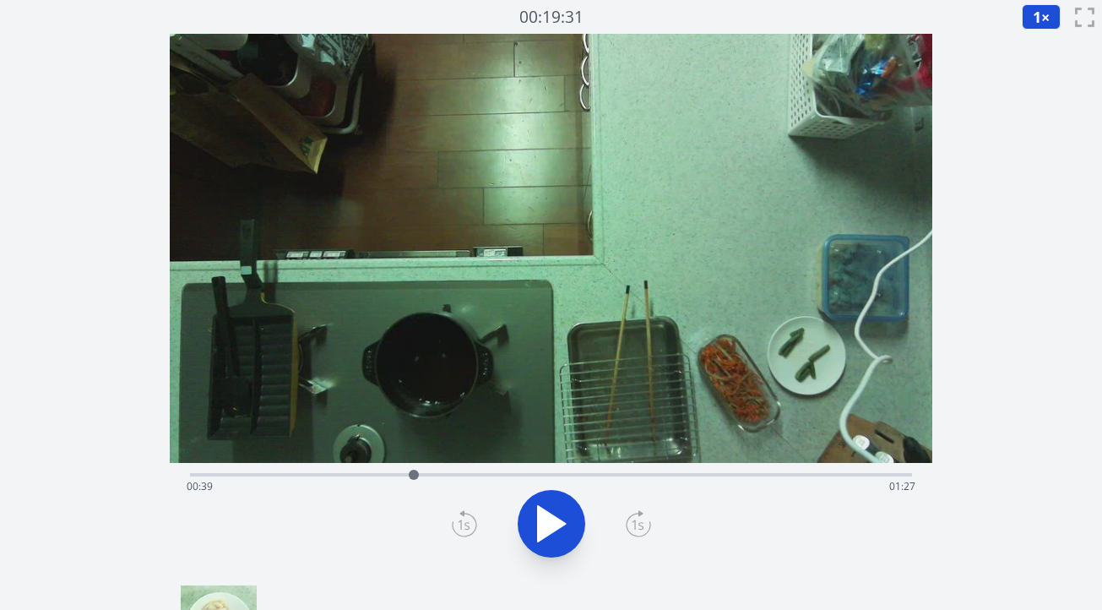
click at [545, 532] on icon at bounding box center [552, 523] width 28 height 35
click at [545, 532] on icon at bounding box center [542, 523] width 9 height 36
click at [467, 528] on icon at bounding box center [464, 523] width 25 height 27
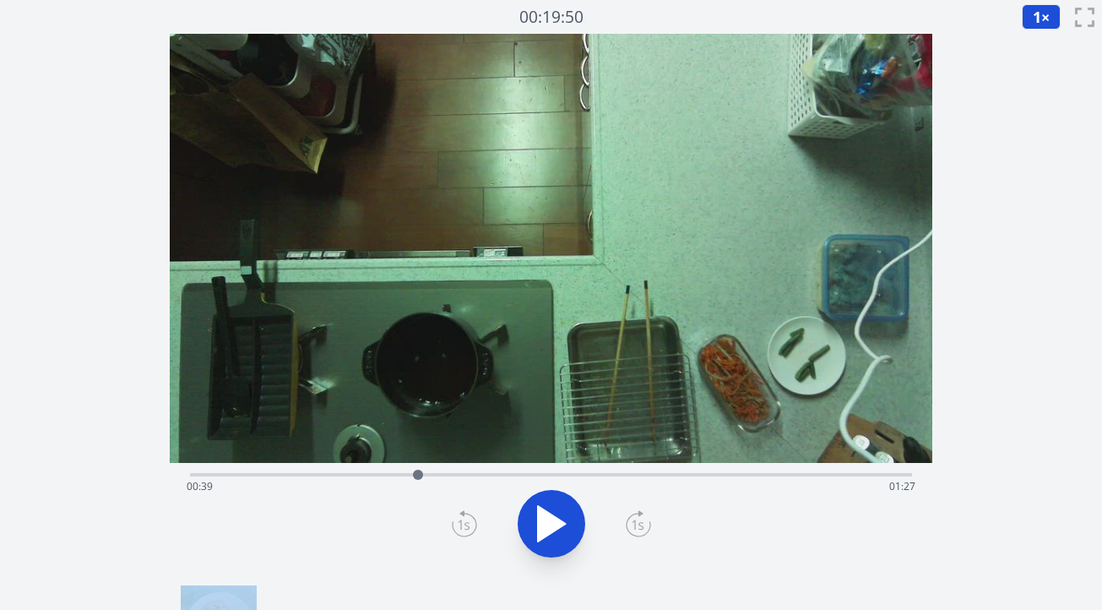
click at [467, 528] on icon at bounding box center [464, 523] width 25 height 27
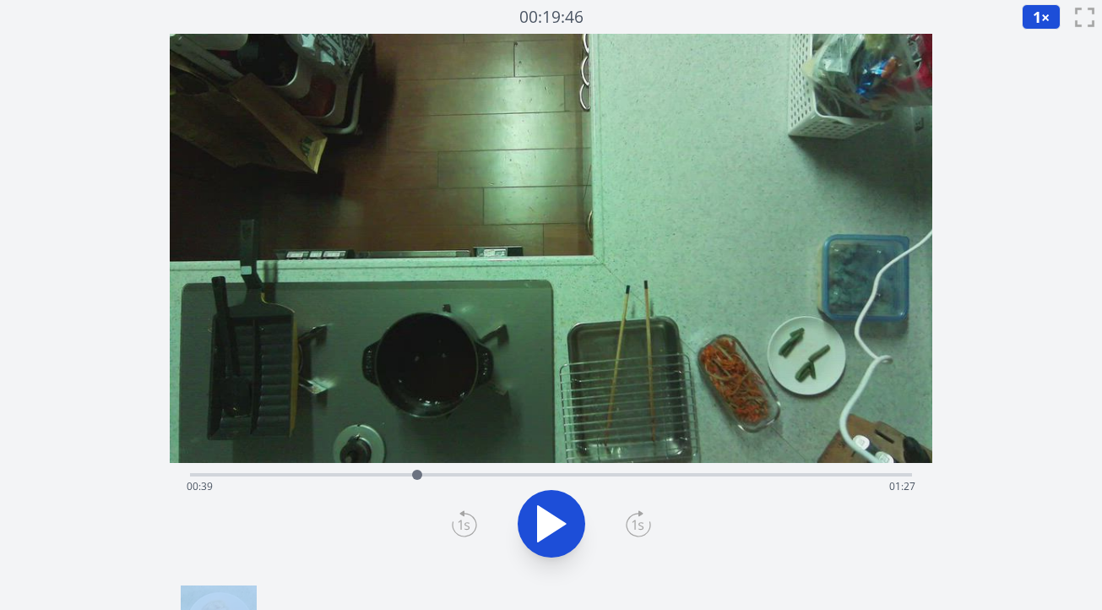
click at [467, 528] on icon at bounding box center [464, 523] width 25 height 27
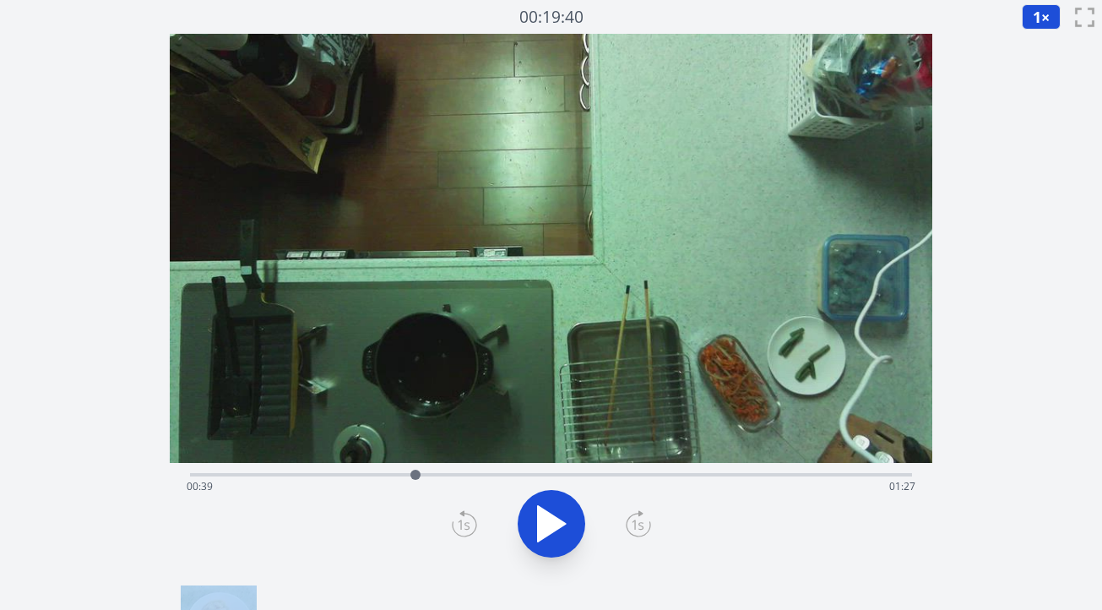
click at [467, 528] on icon at bounding box center [464, 523] width 25 height 27
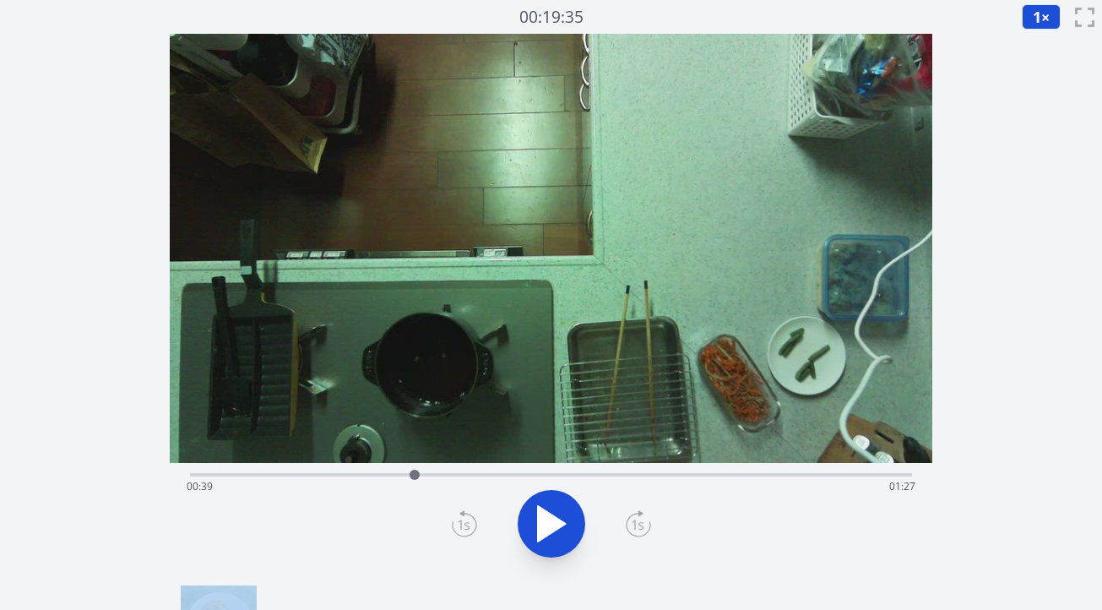
click at [467, 528] on icon at bounding box center [464, 523] width 25 height 27
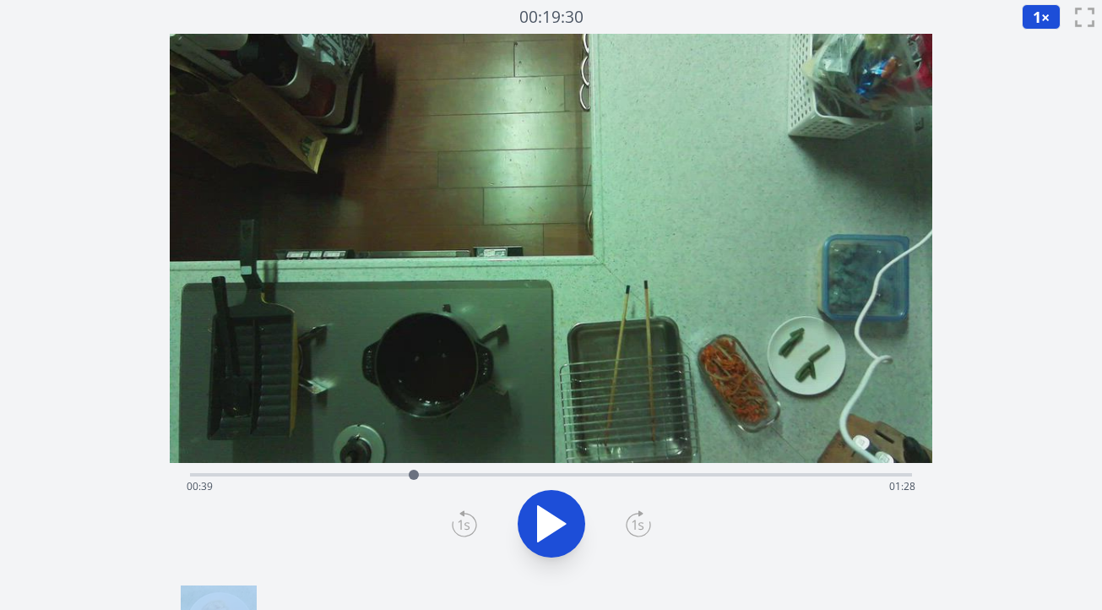
click at [467, 528] on icon at bounding box center [464, 523] width 25 height 27
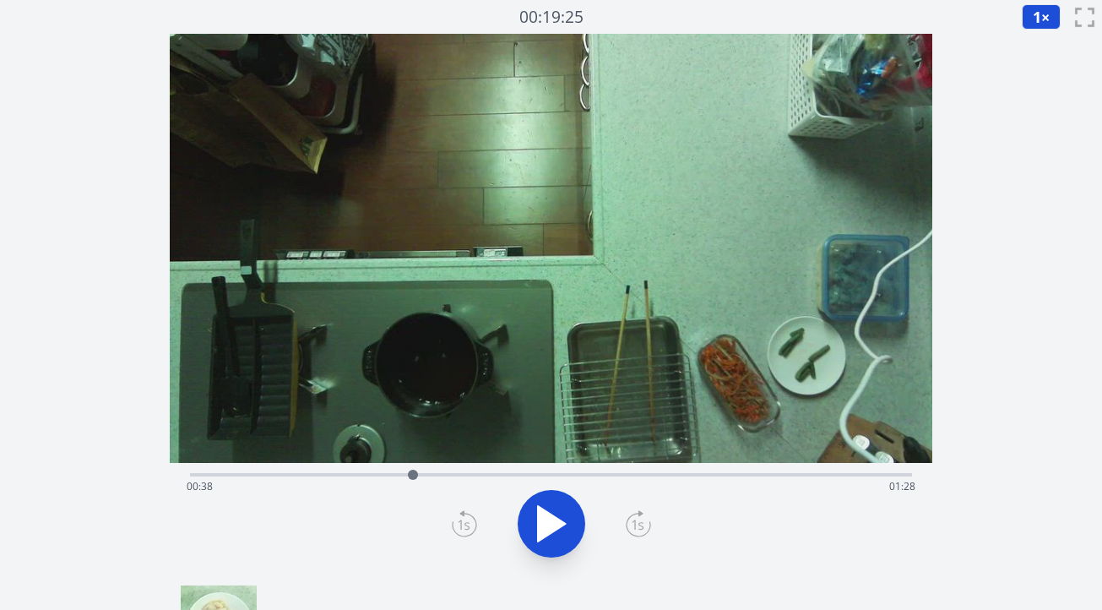
click at [467, 528] on icon at bounding box center [464, 523] width 25 height 27
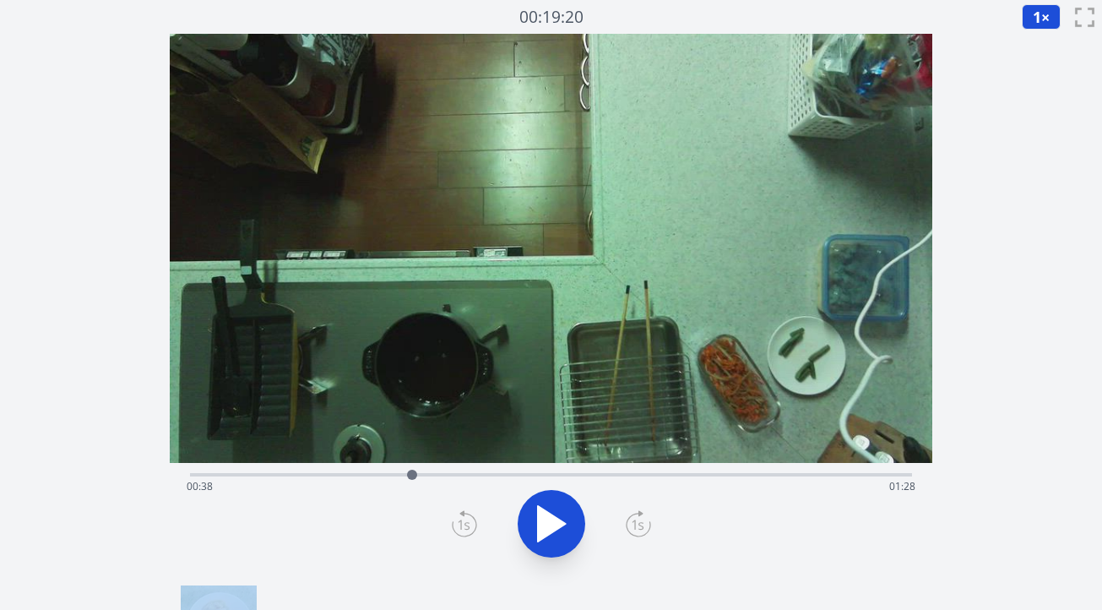
click at [467, 528] on icon at bounding box center [464, 523] width 25 height 27
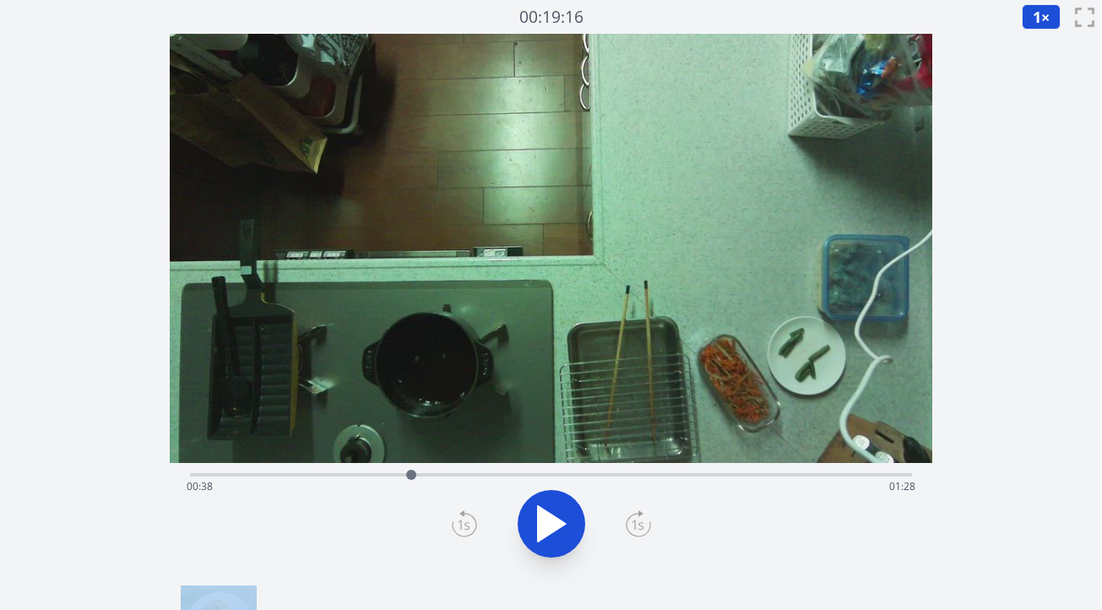
click at [467, 528] on icon at bounding box center [464, 523] width 25 height 27
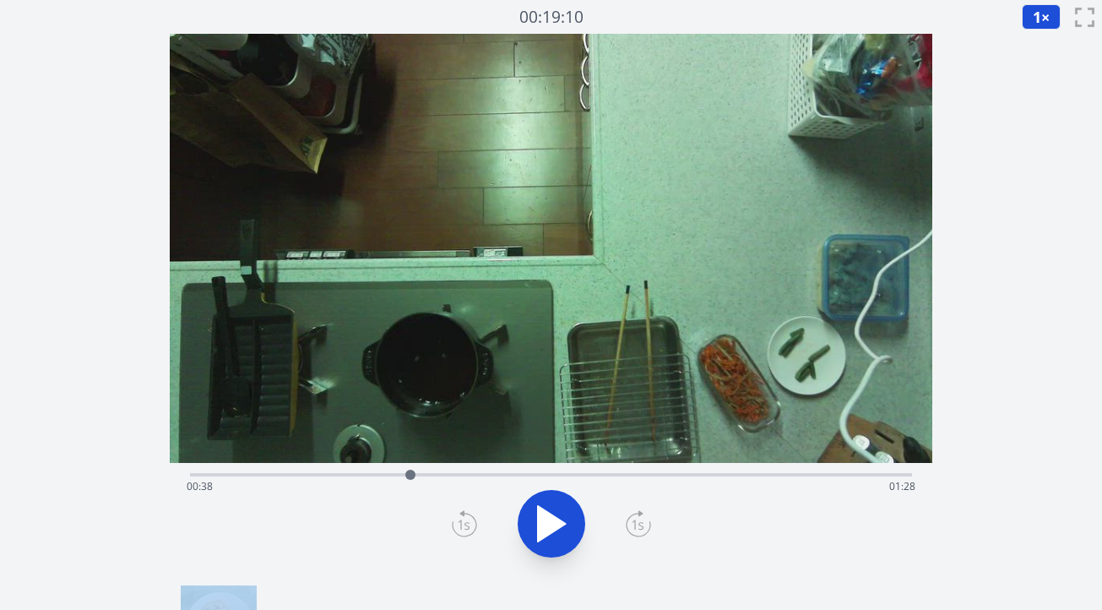
click at [467, 528] on icon at bounding box center [464, 523] width 25 height 27
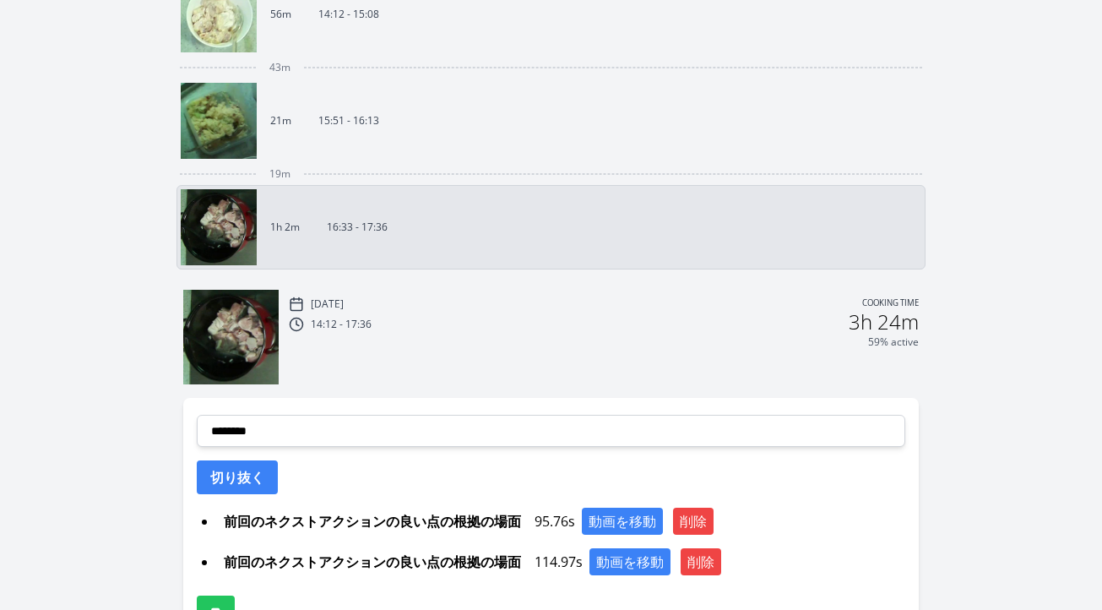
scroll to position [613, 0]
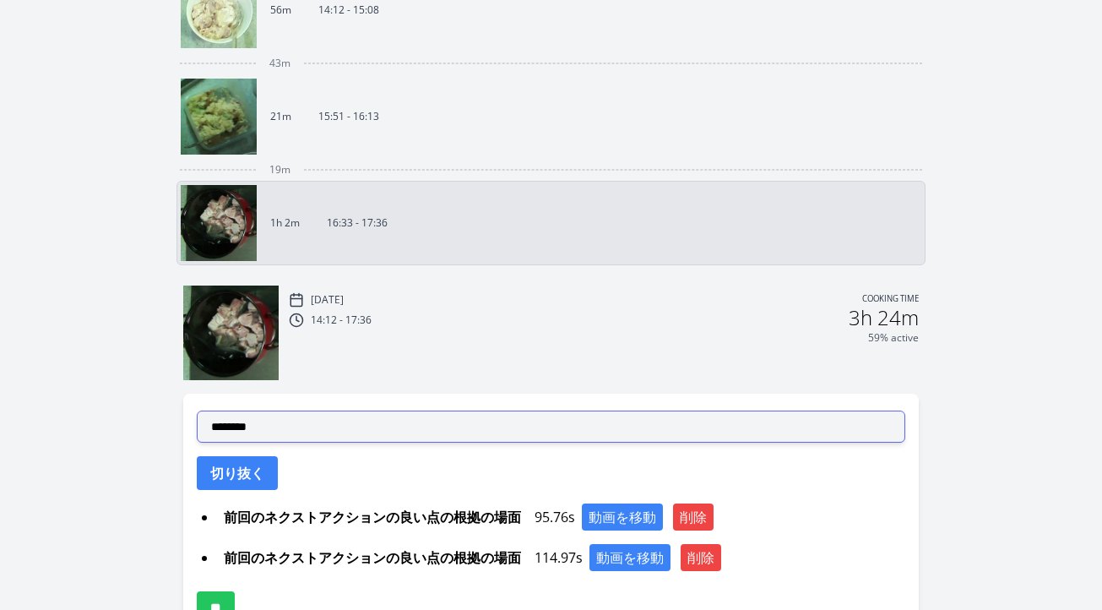
click at [469, 433] on select "**********" at bounding box center [551, 426] width 708 height 32
select select "**********"
click at [197, 410] on select "**********" at bounding box center [551, 426] width 708 height 32
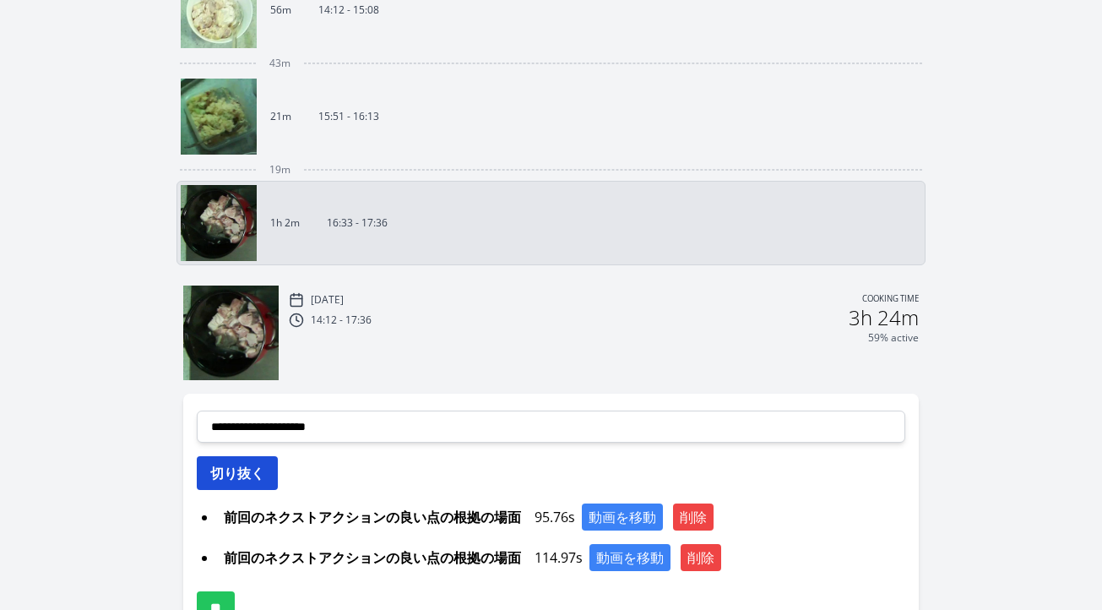
click at [274, 477] on button "切り抜く" at bounding box center [237, 473] width 81 height 34
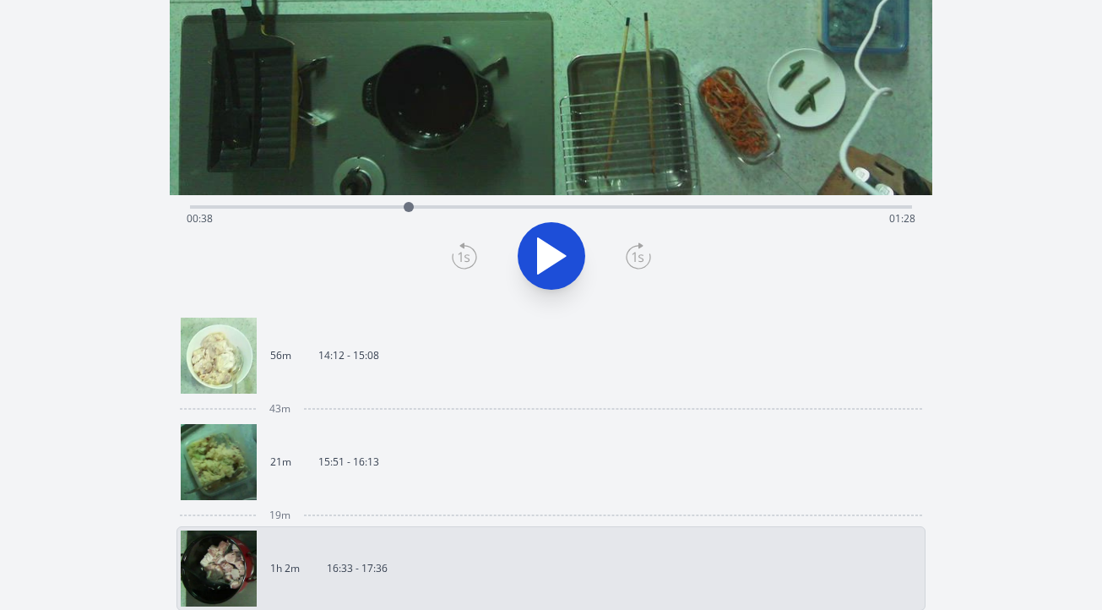
scroll to position [154, 0]
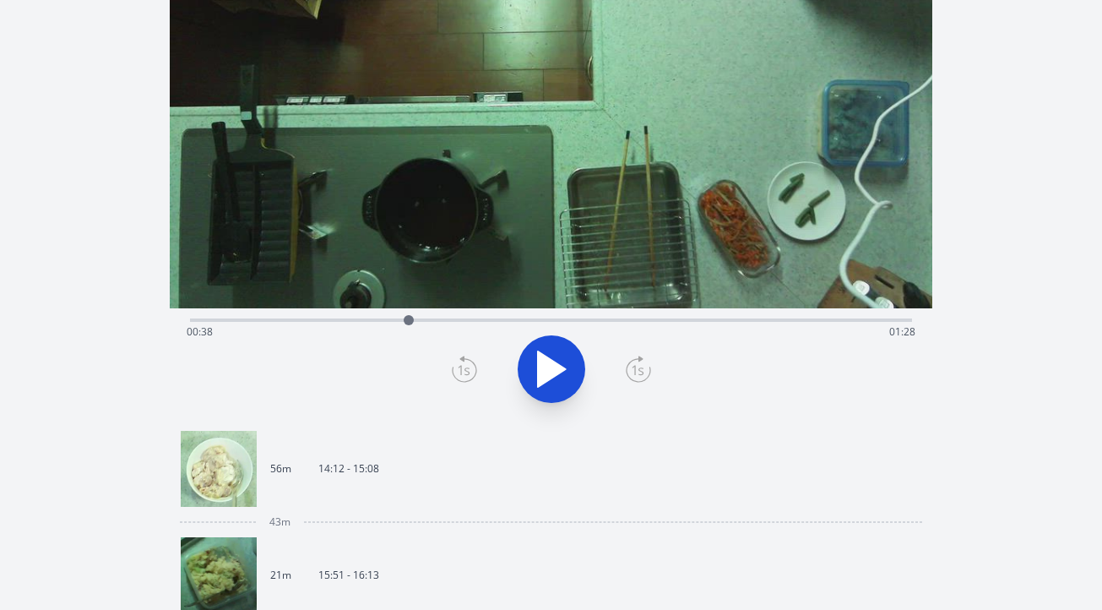
click at [653, 319] on div "Time elapsed: 00:38 Time remaining: 01:28" at bounding box center [551, 331] width 729 height 27
click at [686, 317] on div "Time elapsed: 01:20 Time remaining: 00:46" at bounding box center [551, 318] width 722 height 20
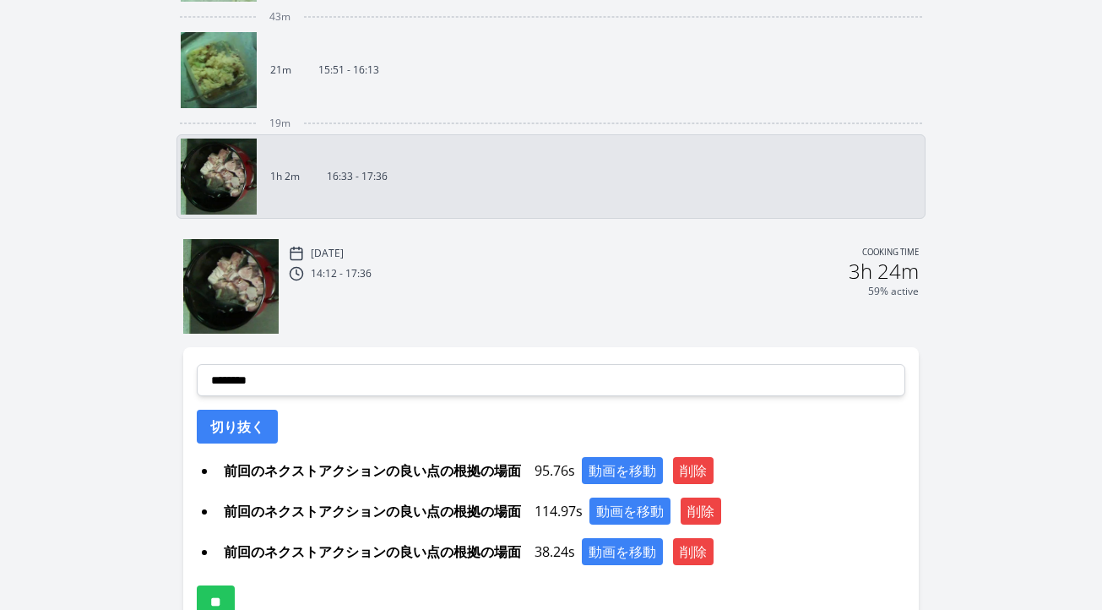
scroll to position [666, 0]
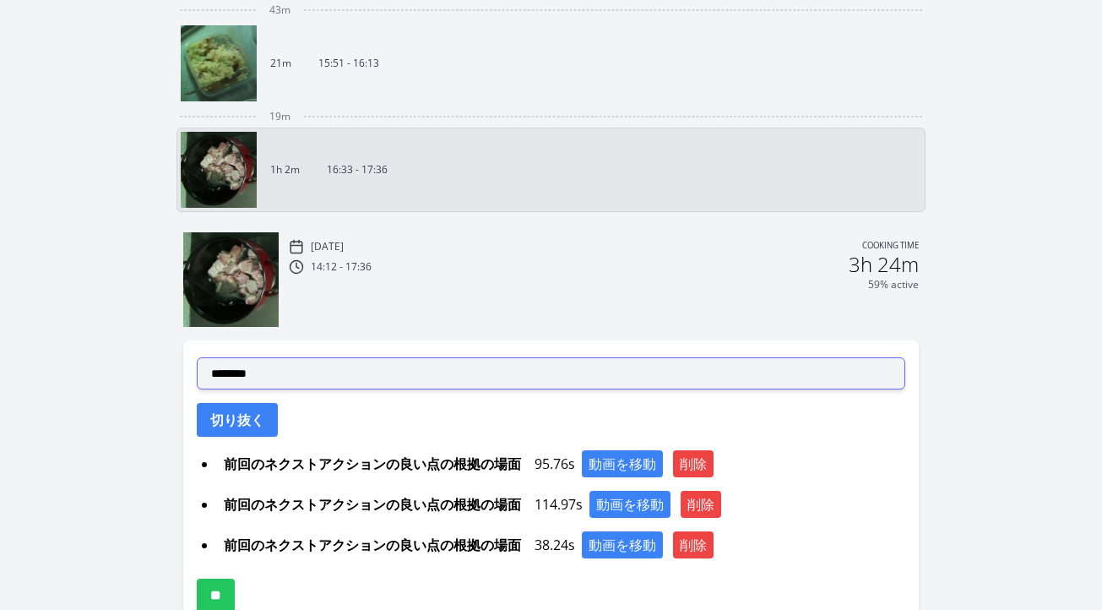
click at [469, 375] on select "**********" at bounding box center [551, 373] width 708 height 32
select select "**********"
click at [197, 357] on select "**********" at bounding box center [551, 373] width 708 height 32
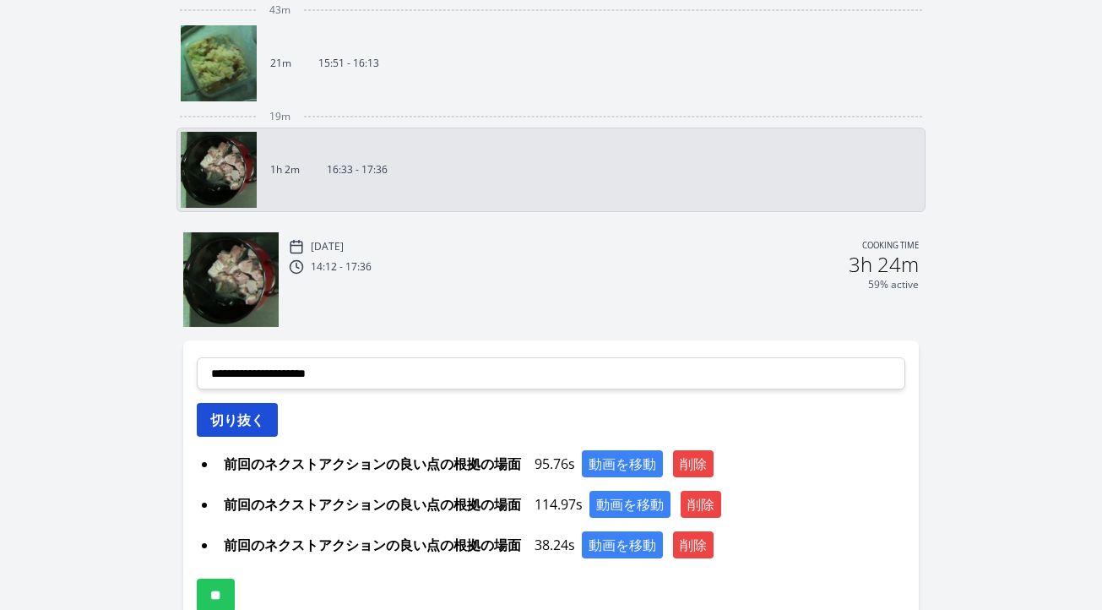
click at [252, 418] on button "切り抜く" at bounding box center [237, 420] width 81 height 34
select select
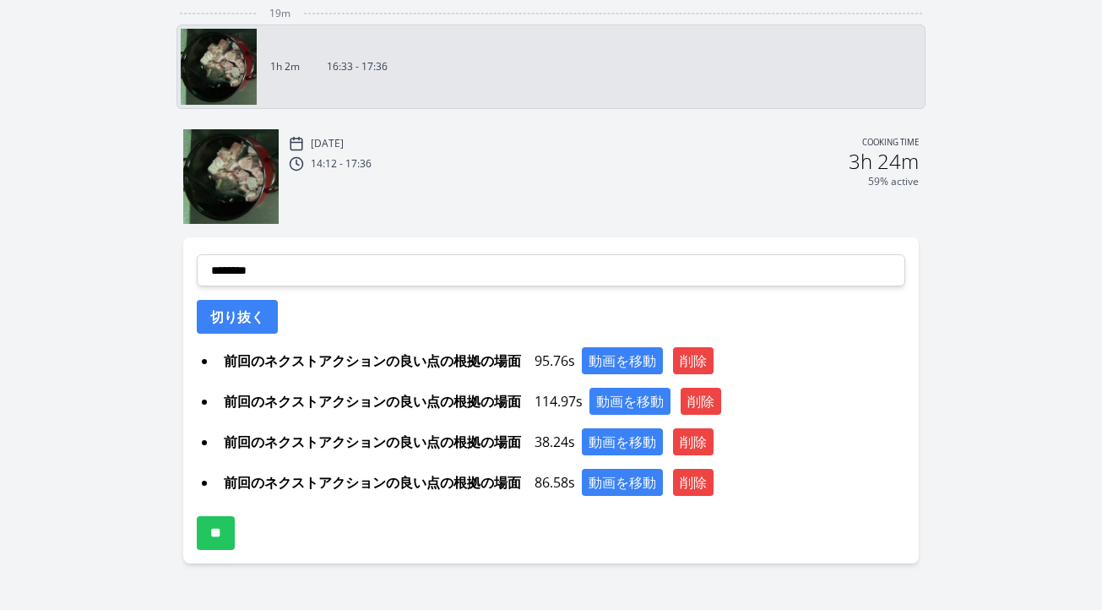
scroll to position [775, 0]
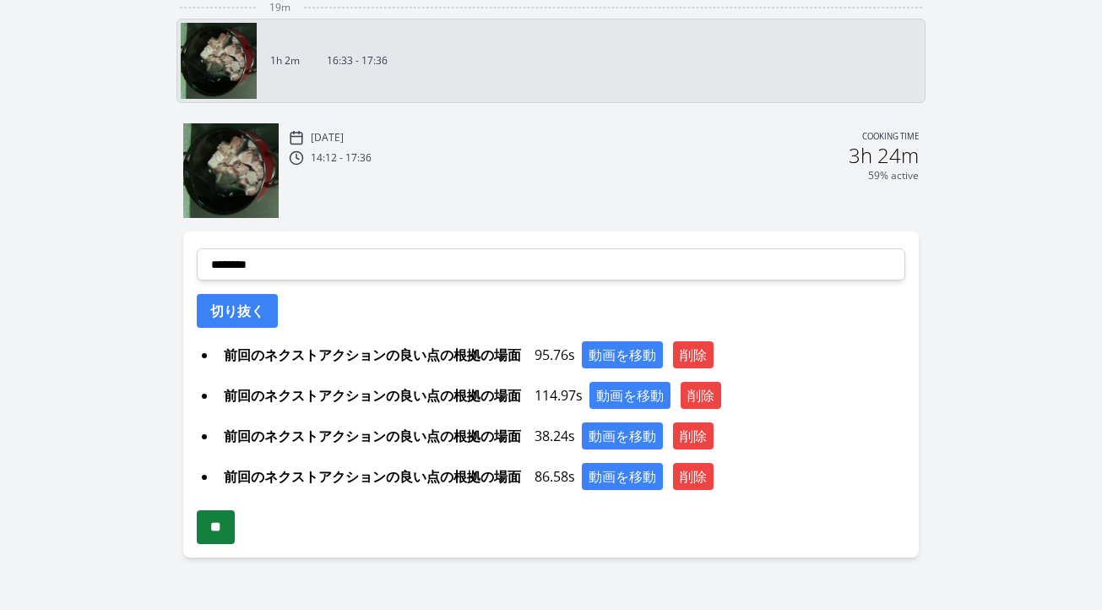
click at [235, 528] on input "**" at bounding box center [216, 527] width 38 height 34
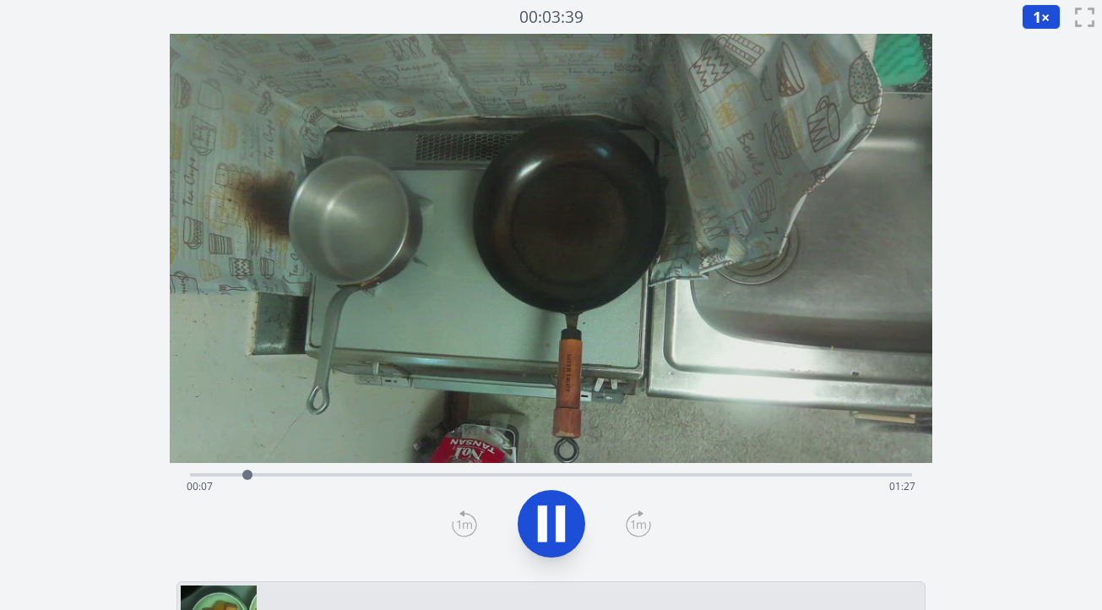
click at [398, 477] on div "Time elapsed: 00:07 Time remaining: 01:27" at bounding box center [551, 486] width 729 height 27
click at [486, 473] on div "Time elapsed: 00:27 Time remaining: 01:07" at bounding box center [551, 486] width 729 height 27
click at [583, 469] on div "Time elapsed: 00:39 Time remaining: 00:55" at bounding box center [551, 473] width 722 height 20
click at [631, 468] on div "Time elapsed: 00:52 Time remaining: 00:42" at bounding box center [551, 473] width 722 height 20
click at [669, 473] on div "Time elapsed: 00:58 Time remaining: 00:36" at bounding box center [551, 486] width 729 height 27
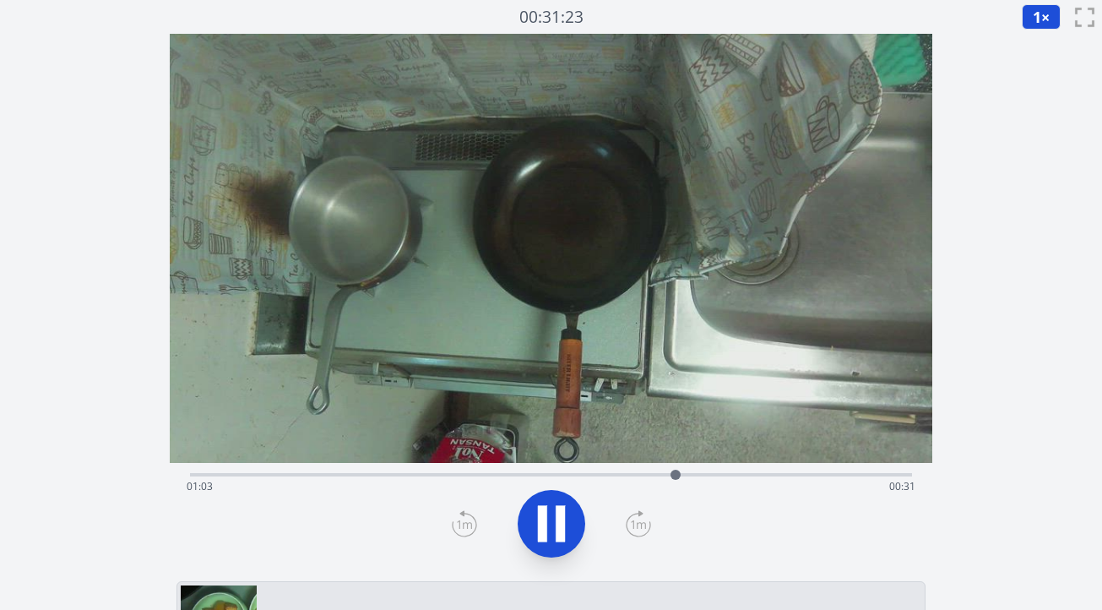
click at [692, 473] on div "Time elapsed: 01:03 Time remaining: 00:31" at bounding box center [551, 486] width 729 height 27
click at [718, 473] on div "Time elapsed: 01:05 Time remaining: 00:29" at bounding box center [551, 486] width 729 height 27
click at [560, 518] on icon at bounding box center [559, 523] width 9 height 36
click at [473, 526] on icon at bounding box center [464, 523] width 25 height 27
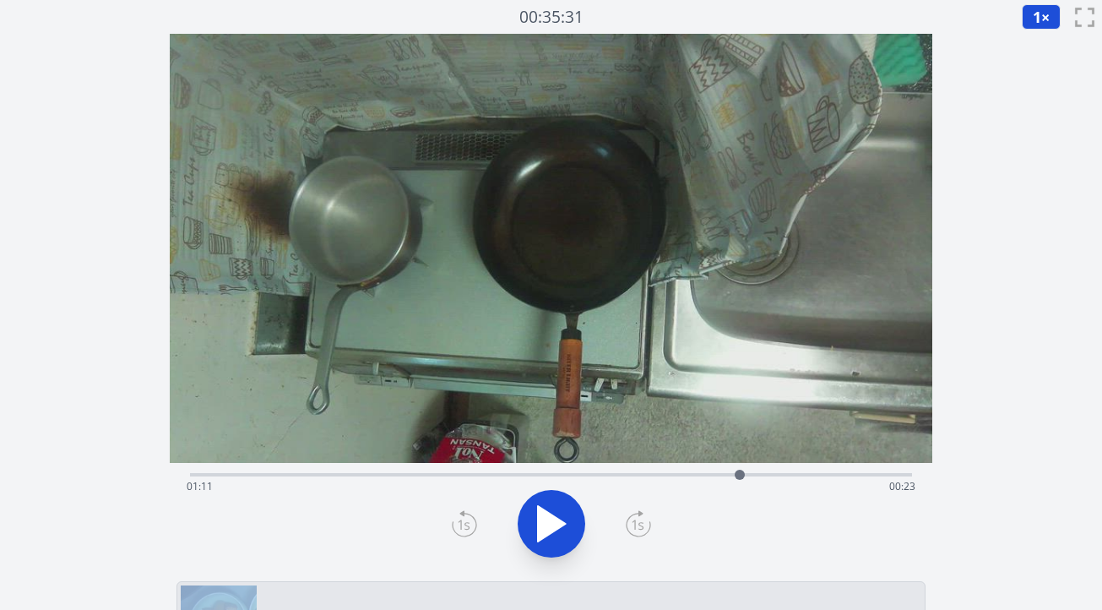
click at [473, 526] on icon at bounding box center [464, 523] width 25 height 27
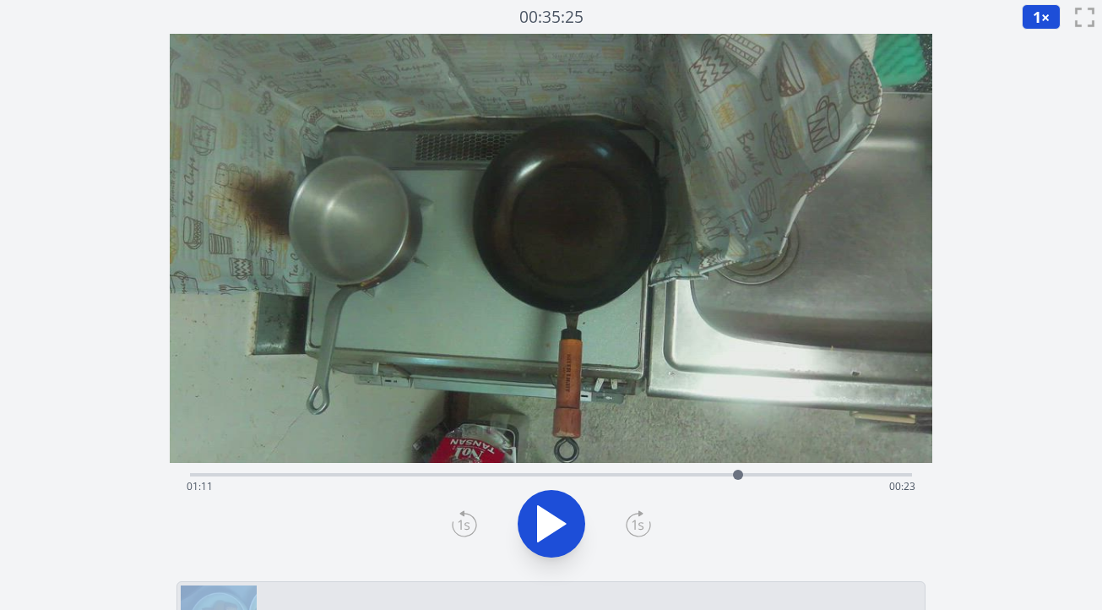
click at [473, 526] on icon at bounding box center [464, 523] width 25 height 27
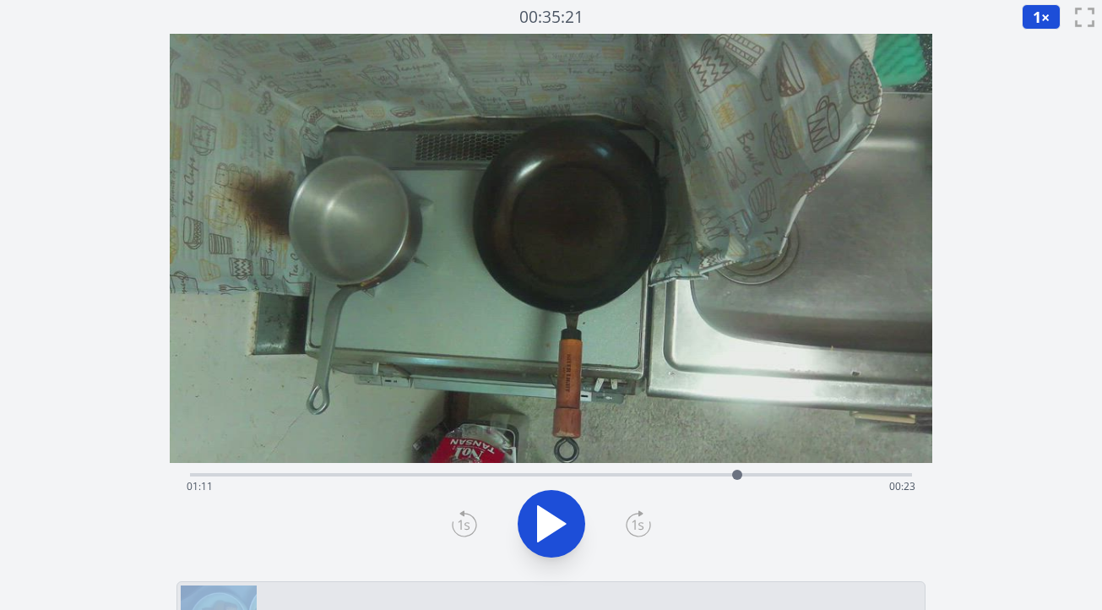
click at [473, 526] on icon at bounding box center [464, 523] width 25 height 27
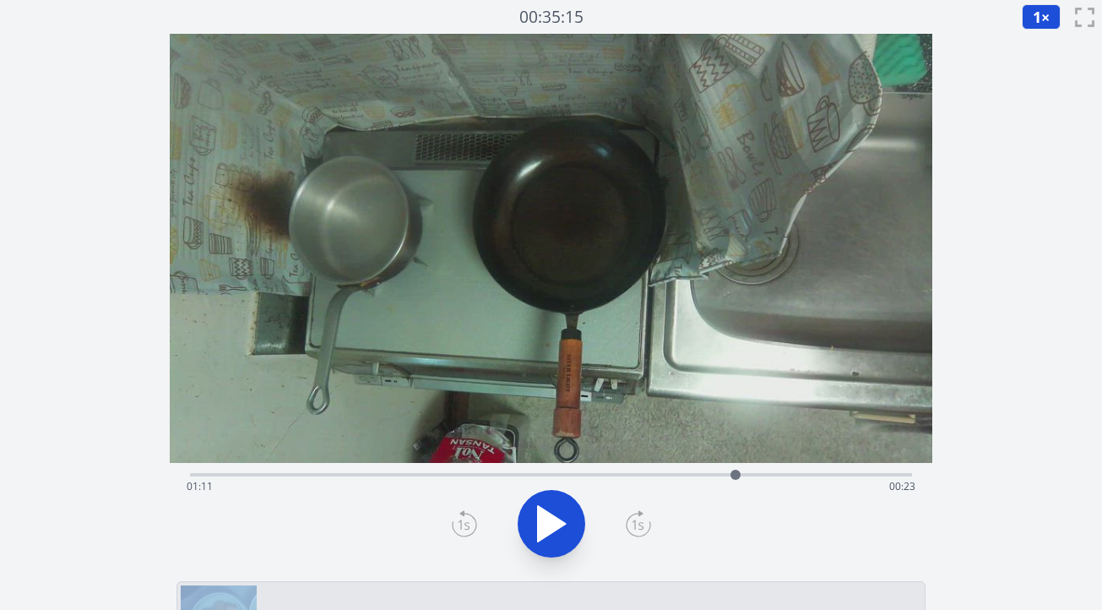
click at [473, 526] on icon at bounding box center [464, 523] width 25 height 27
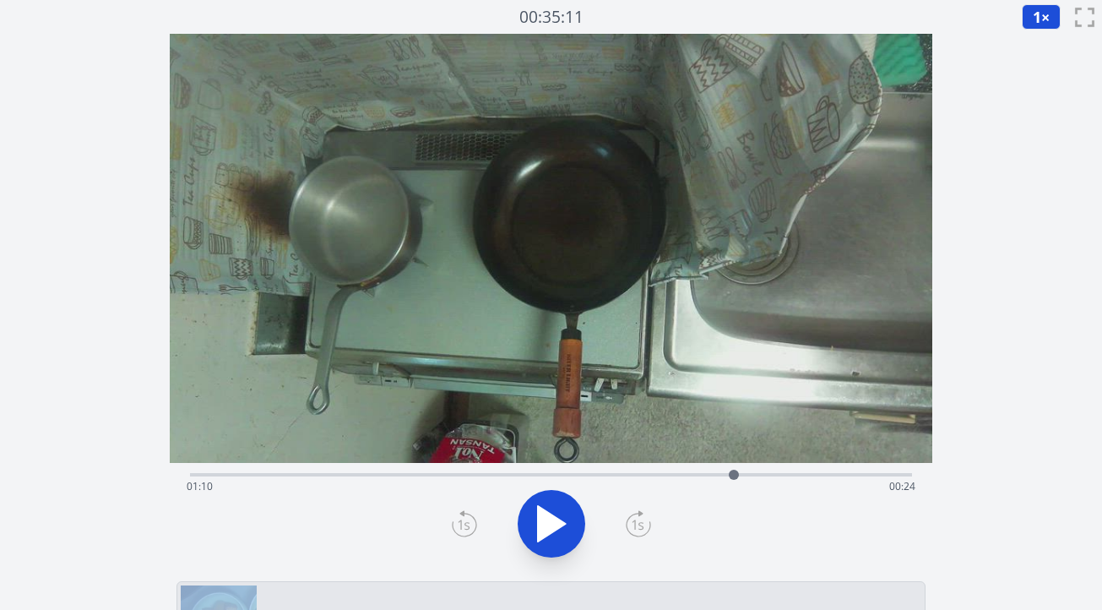
click at [473, 526] on icon at bounding box center [464, 523] width 25 height 27
click at [457, 527] on icon at bounding box center [464, 523] width 25 height 27
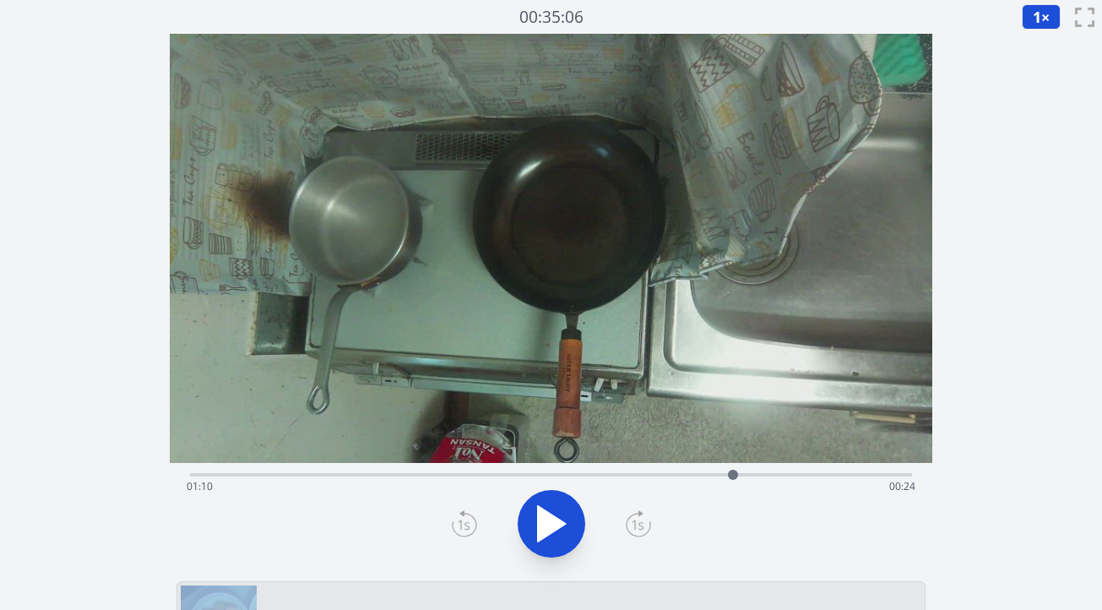
click at [457, 527] on icon at bounding box center [464, 523] width 25 height 27
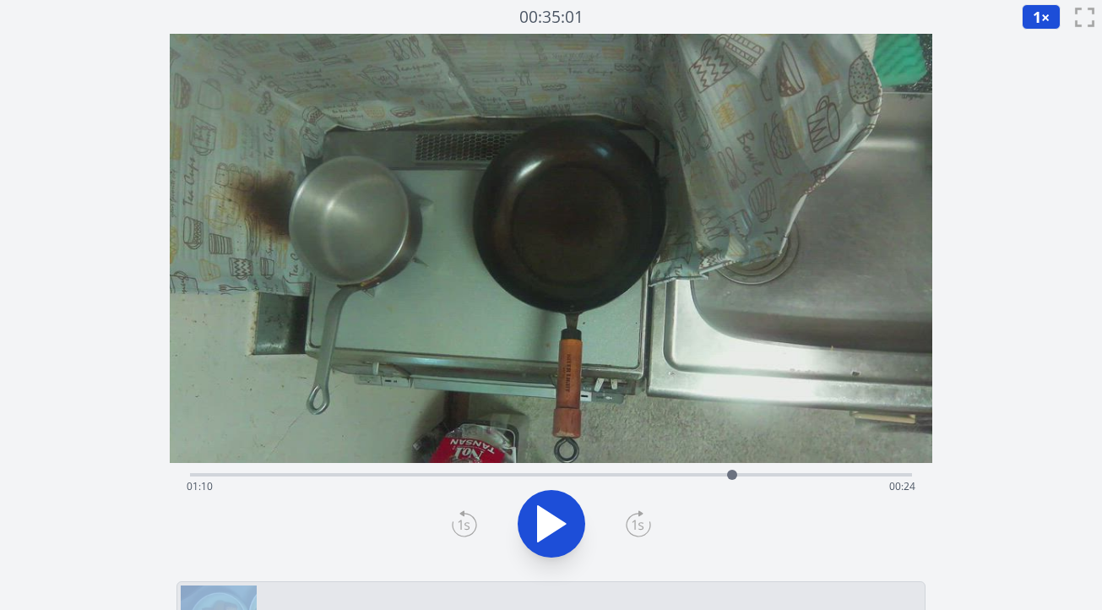
click at [457, 527] on icon at bounding box center [464, 523] width 25 height 27
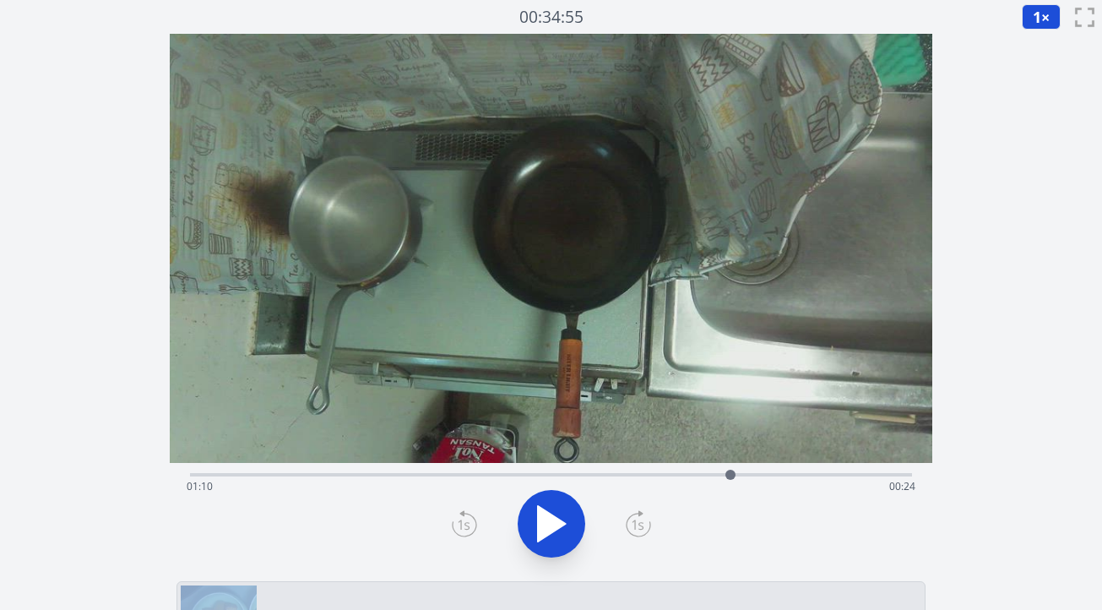
click at [457, 527] on icon at bounding box center [464, 523] width 25 height 27
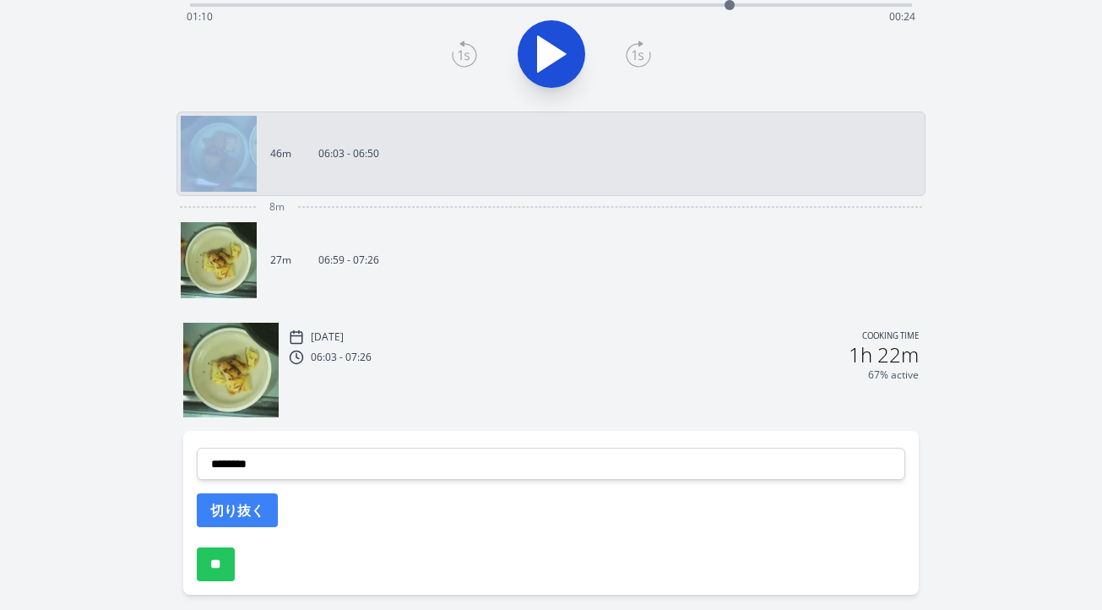
scroll to position [507, 0]
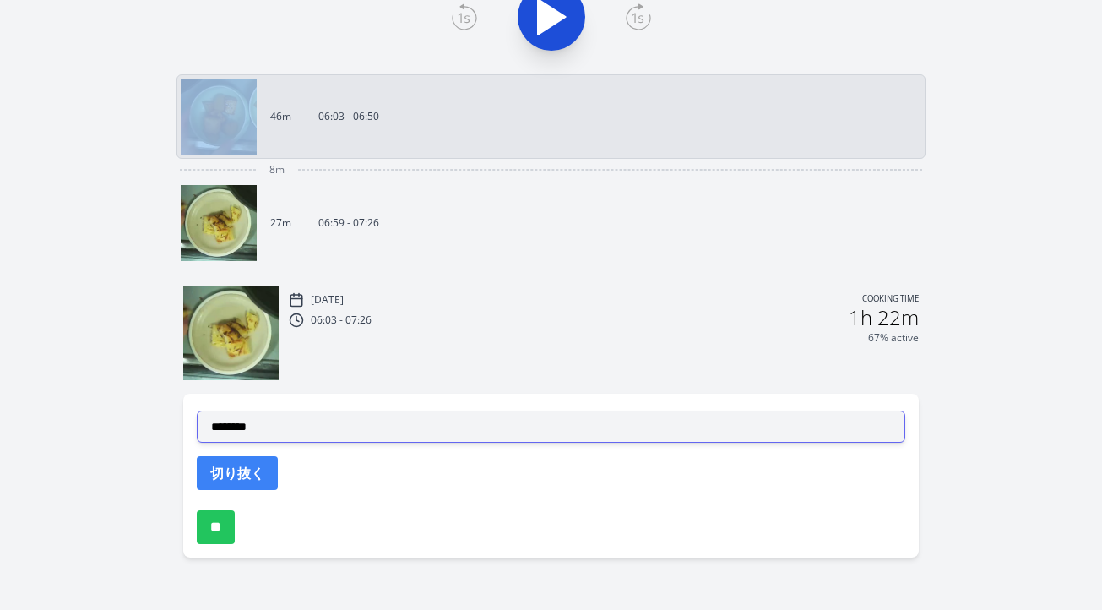
click at [415, 431] on select "**********" at bounding box center [551, 426] width 708 height 32
select select "**********"
click at [197, 410] on select "**********" at bounding box center [551, 426] width 708 height 32
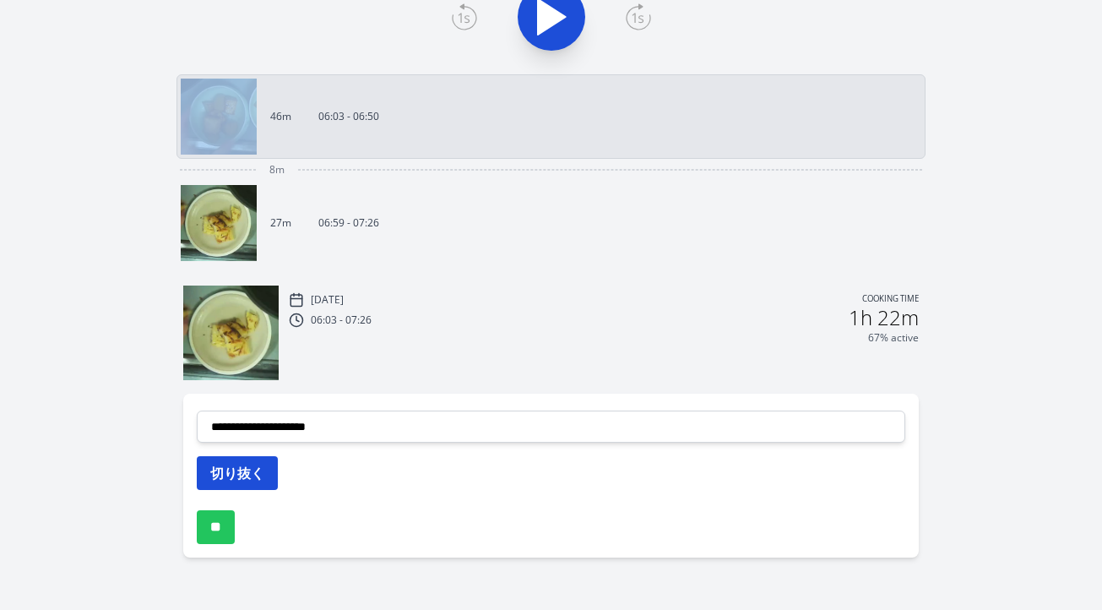
click at [257, 475] on button "切り抜く" at bounding box center [237, 473] width 81 height 34
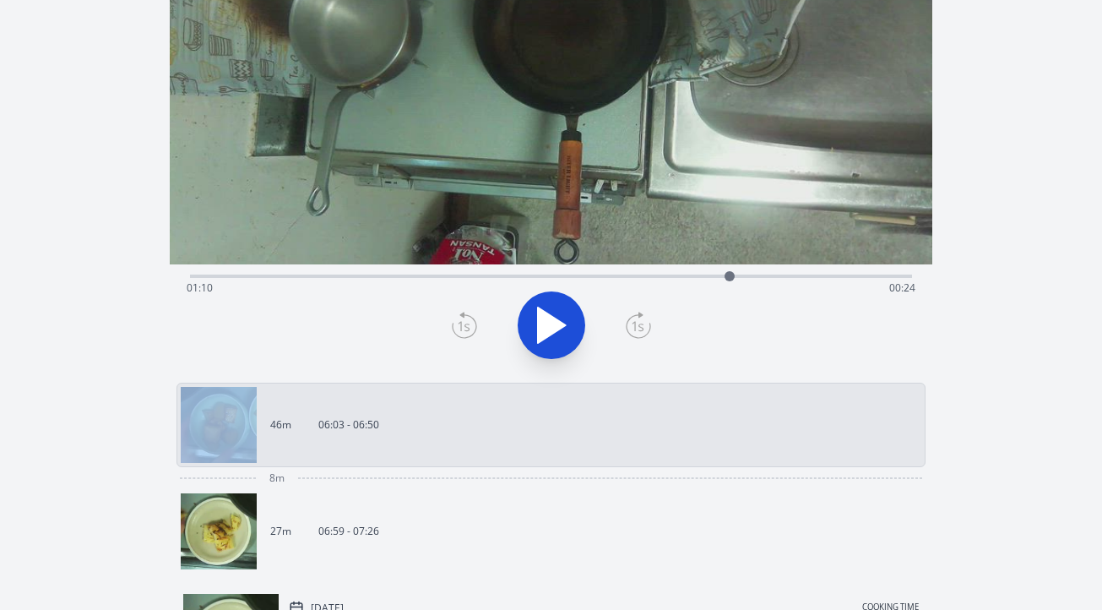
scroll to position [111, 0]
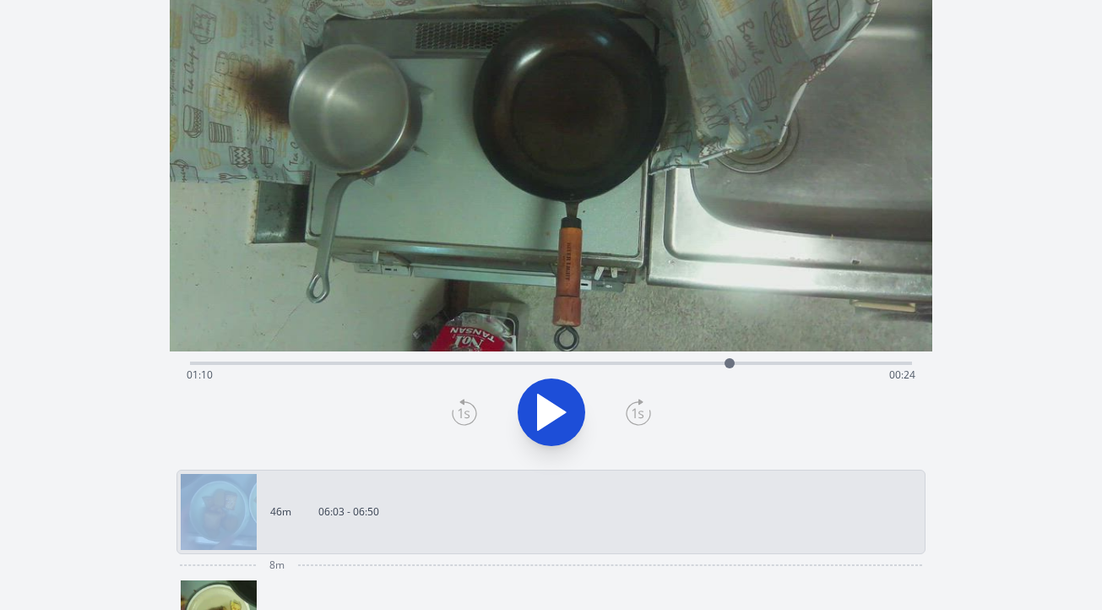
click at [531, 427] on icon at bounding box center [551, 411] width 47 height 47
click at [557, 414] on icon at bounding box center [559, 411] width 9 height 36
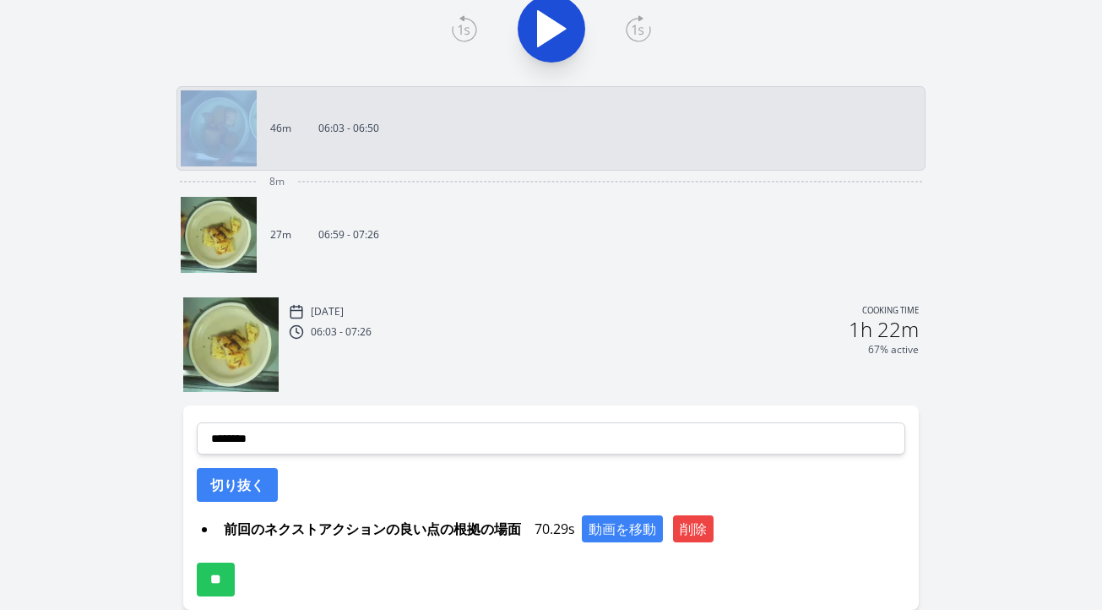
scroll to position [547, 0]
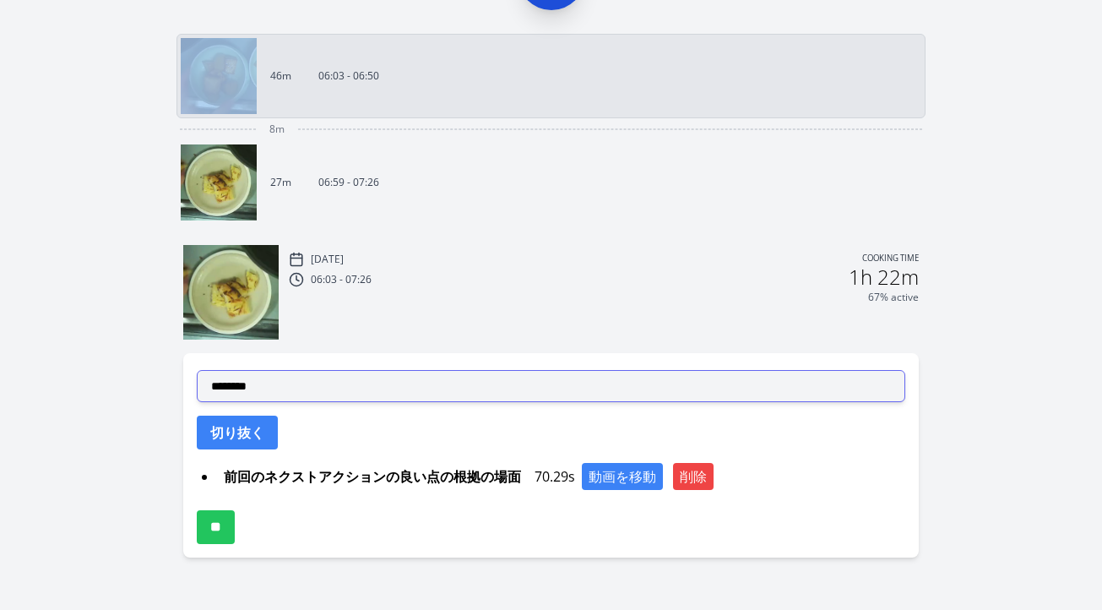
click at [371, 396] on select "**********" at bounding box center [551, 386] width 708 height 32
select select "**********"
click at [197, 370] on select "**********" at bounding box center [551, 386] width 708 height 32
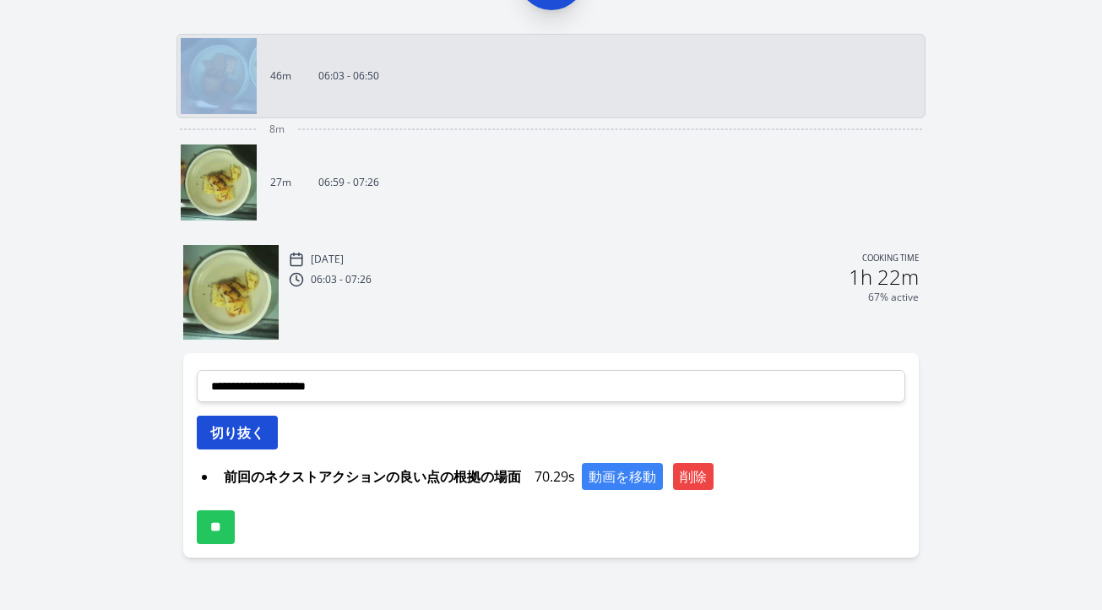
click at [246, 431] on button "切り抜く" at bounding box center [237, 432] width 81 height 34
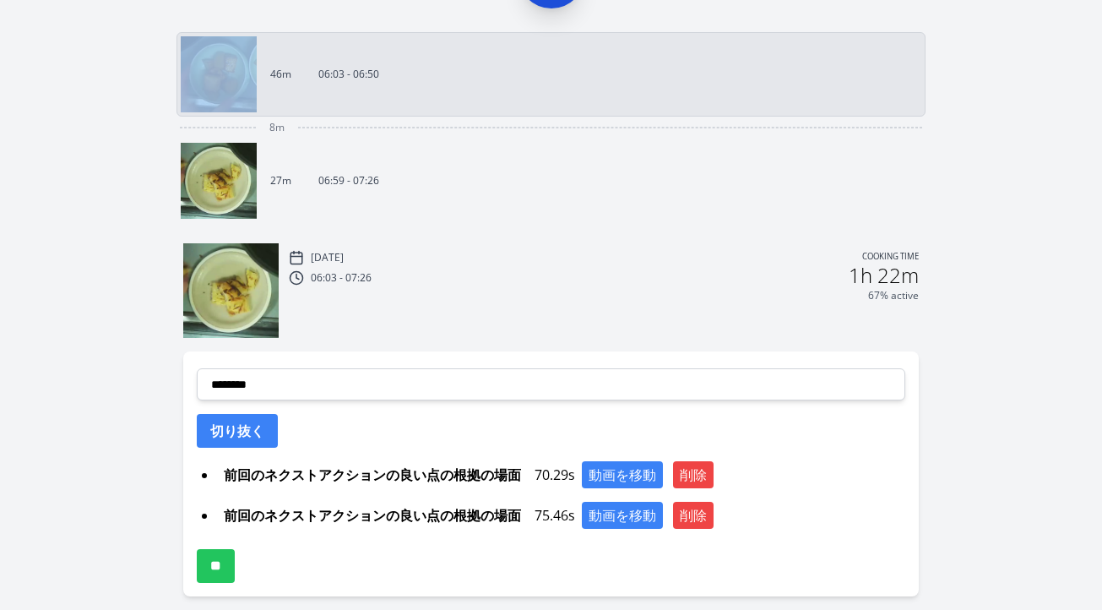
scroll to position [588, 0]
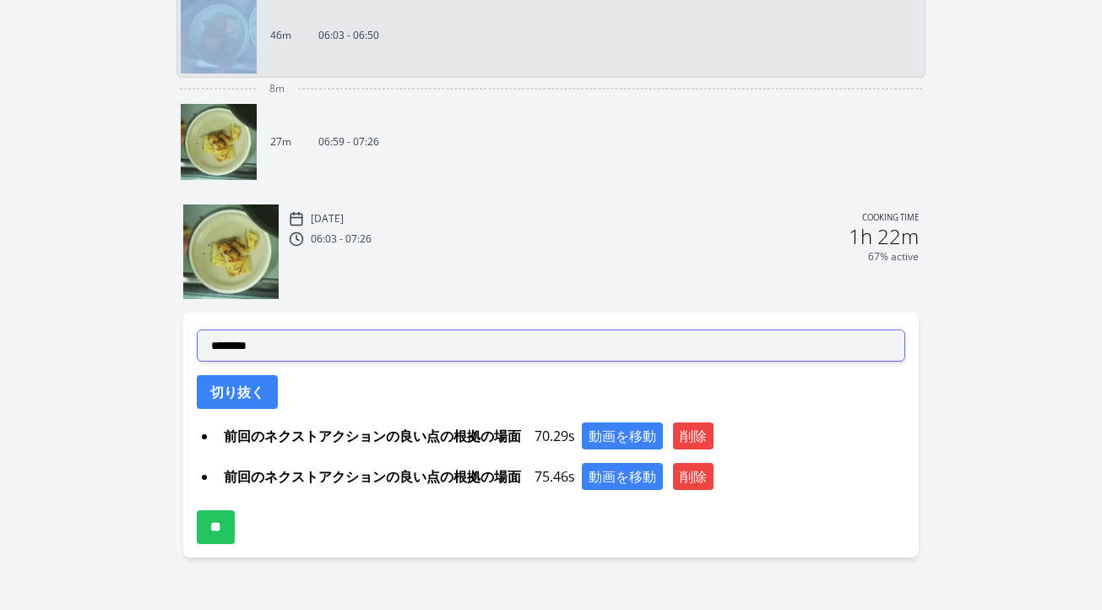
click at [415, 340] on select "**********" at bounding box center [551, 345] width 708 height 32
select select "**********"
click at [197, 329] on select "**********" at bounding box center [551, 345] width 708 height 32
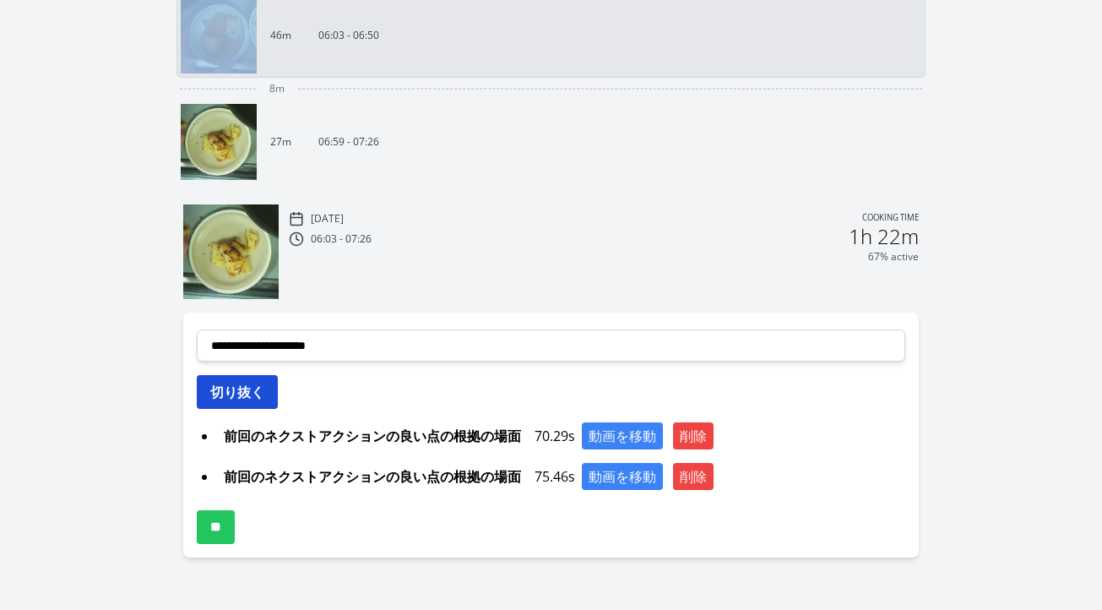
click at [254, 404] on button "切り抜く" at bounding box center [237, 392] width 81 height 34
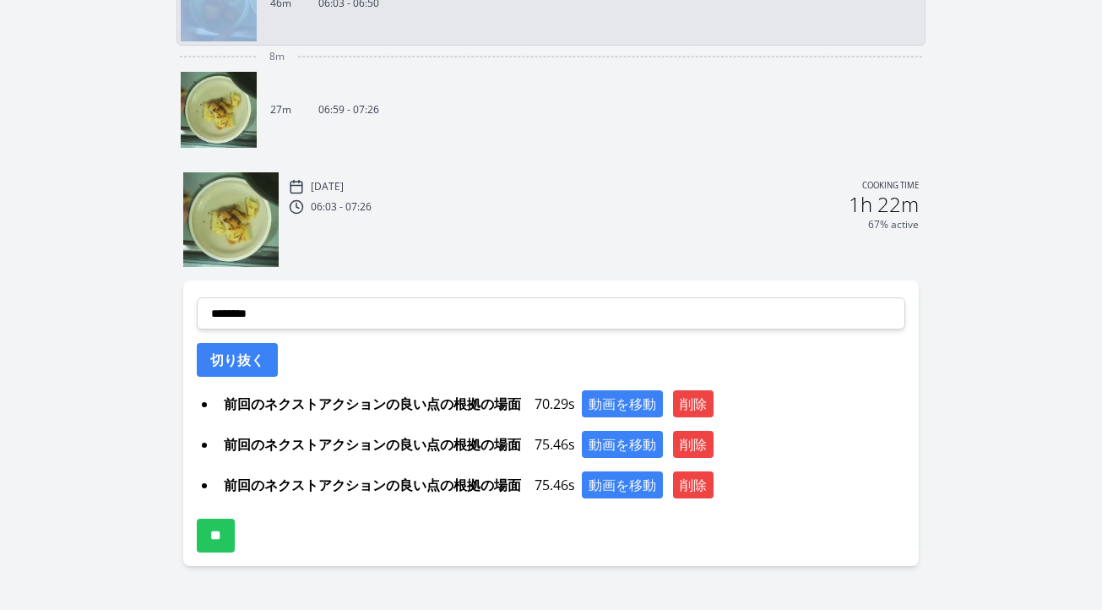
scroll to position [628, 0]
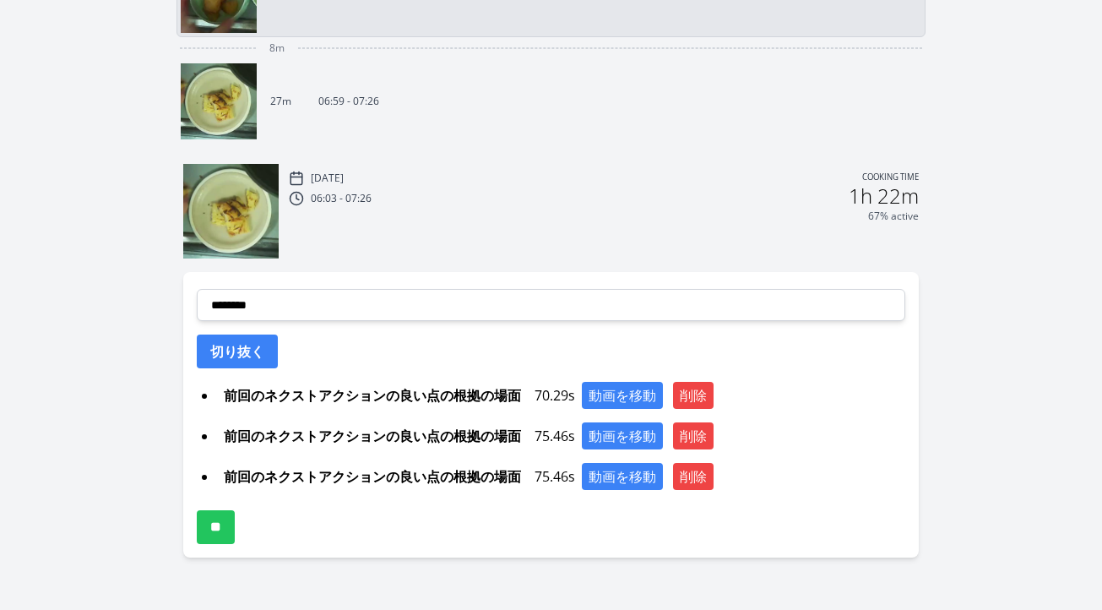
click at [328, 320] on div "**********" at bounding box center [550, 414] width 735 height 285
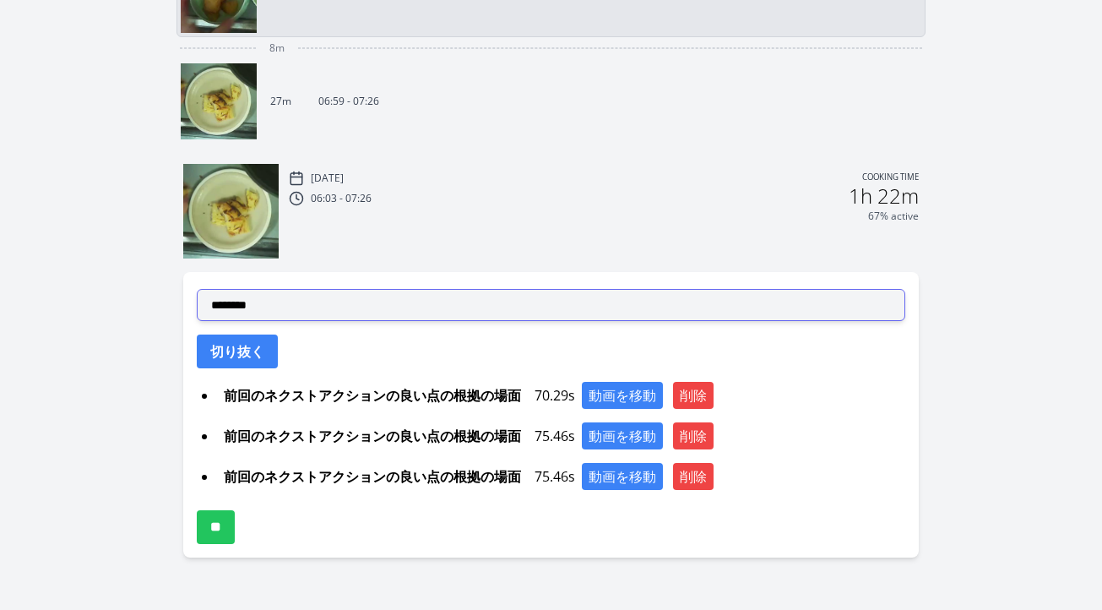
click at [331, 307] on select "**********" at bounding box center [551, 305] width 708 height 32
select select "**********"
click at [197, 289] on select "**********" at bounding box center [551, 305] width 708 height 32
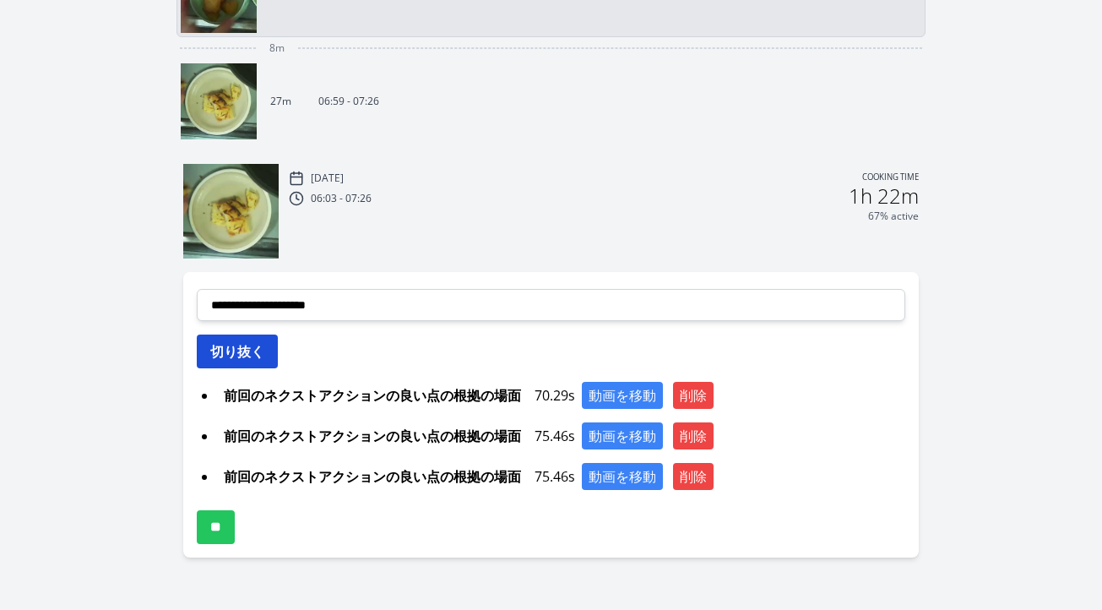
click at [248, 356] on button "切り抜く" at bounding box center [237, 351] width 81 height 34
select select
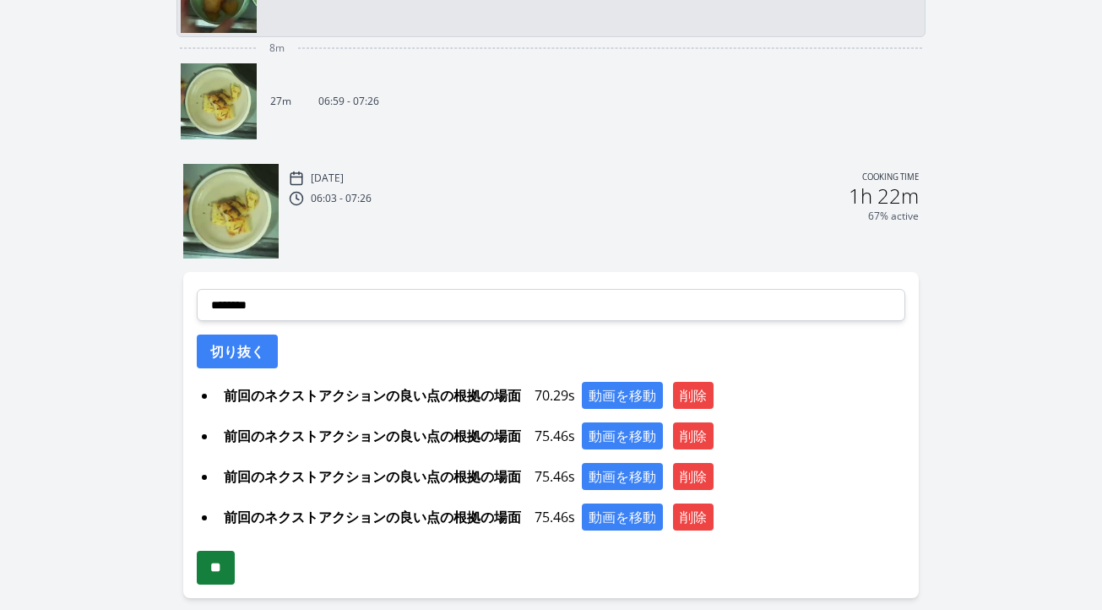
click at [215, 572] on input "**" at bounding box center [216, 567] width 38 height 34
